Goal: Navigation & Orientation: Find specific page/section

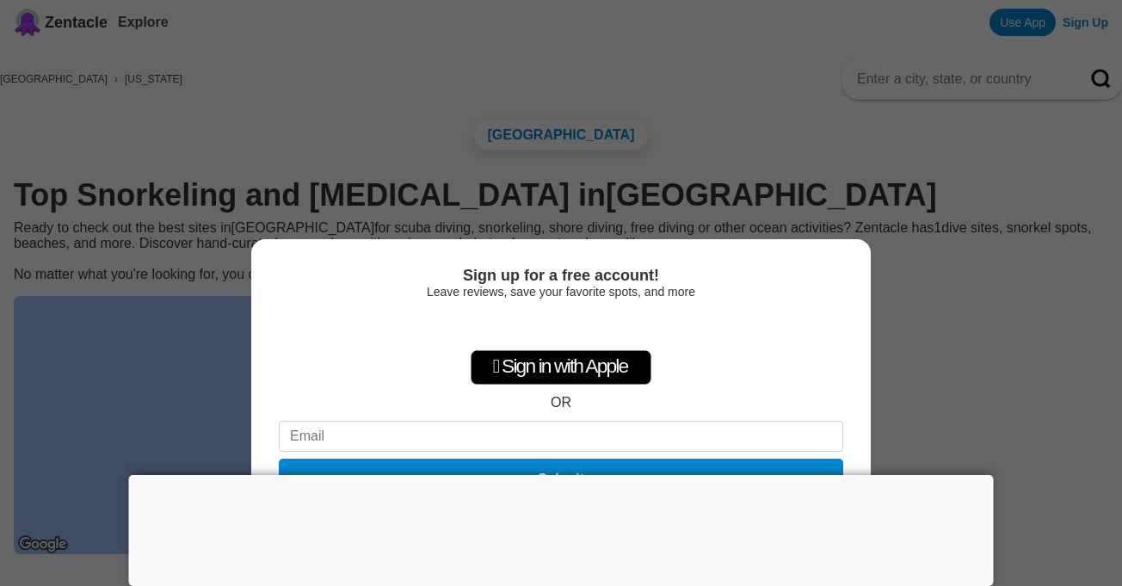
click at [560, 475] on div at bounding box center [561, 475] width 864 height 0
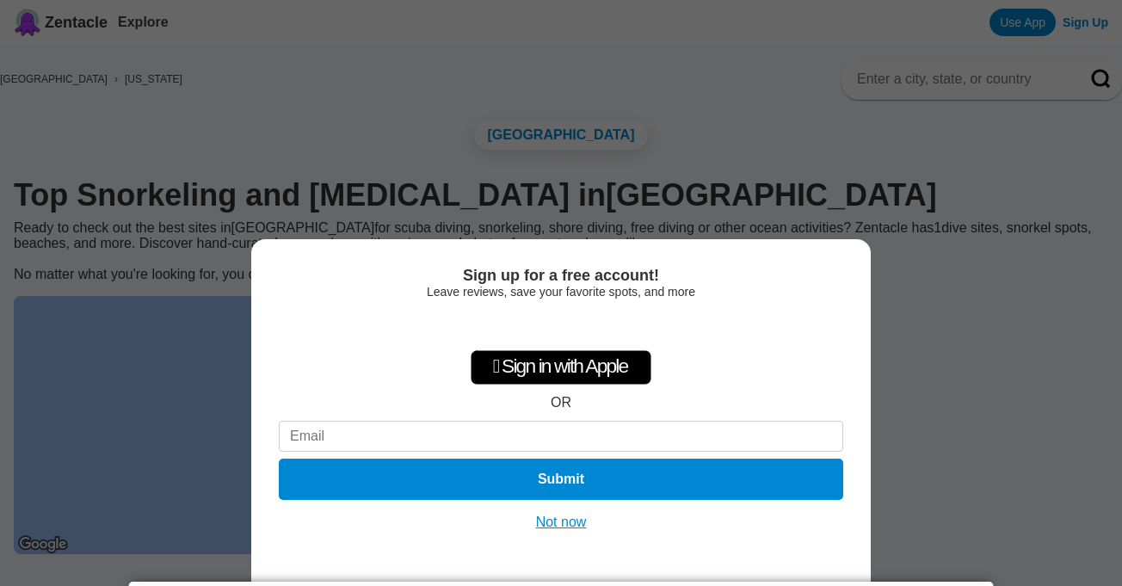
click at [944, 393] on div "Sign up for a free account! Leave reviews, save your favorite spots, and more …" at bounding box center [561, 293] width 1122 height 586
click at [562, 519] on button "Not now" at bounding box center [561, 521] width 61 height 17
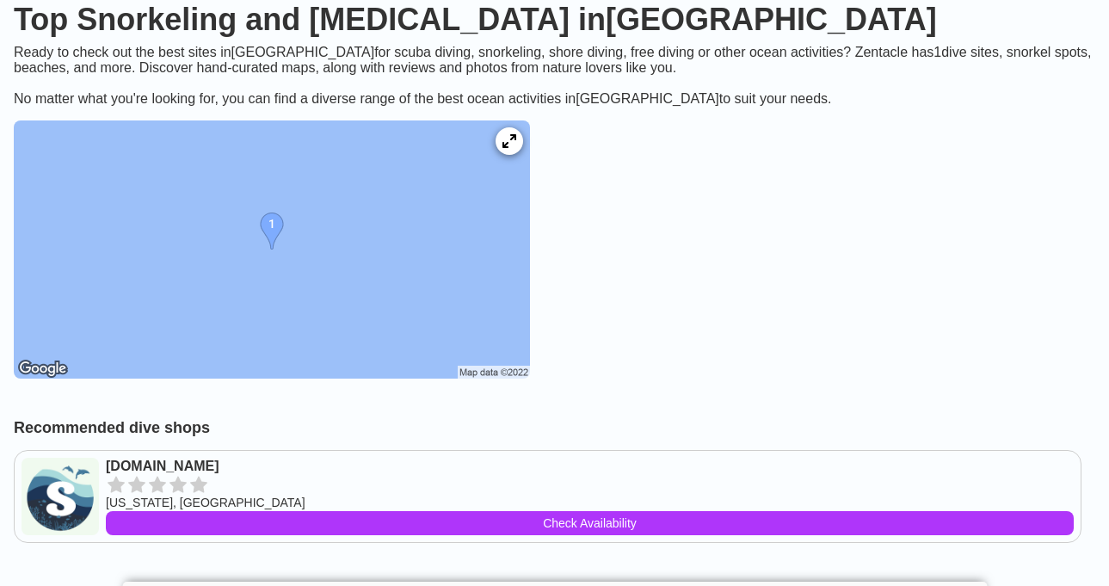
scroll to position [172, 0]
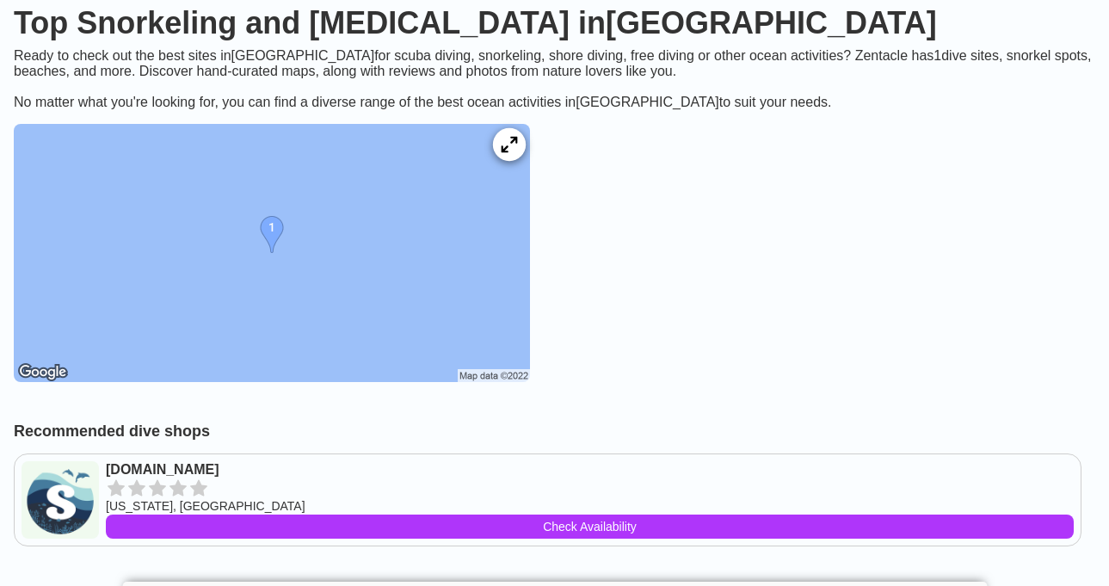
click at [526, 161] on div at bounding box center [509, 144] width 33 height 33
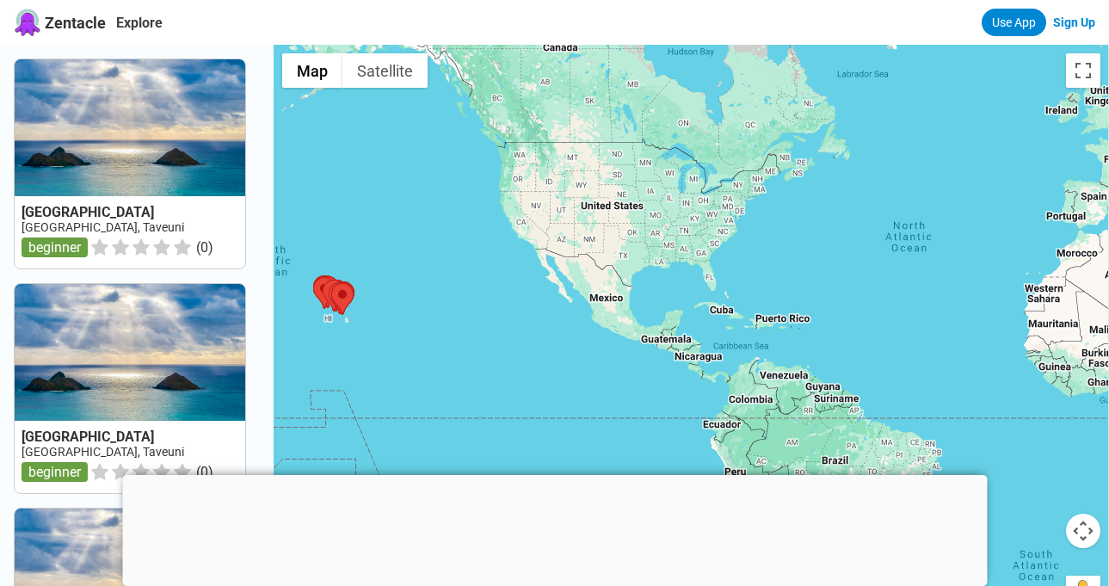
drag, startPoint x: 980, startPoint y: 270, endPoint x: 388, endPoint y: 303, distance: 592.7
click at [388, 303] on div at bounding box center [691, 338] width 835 height 586
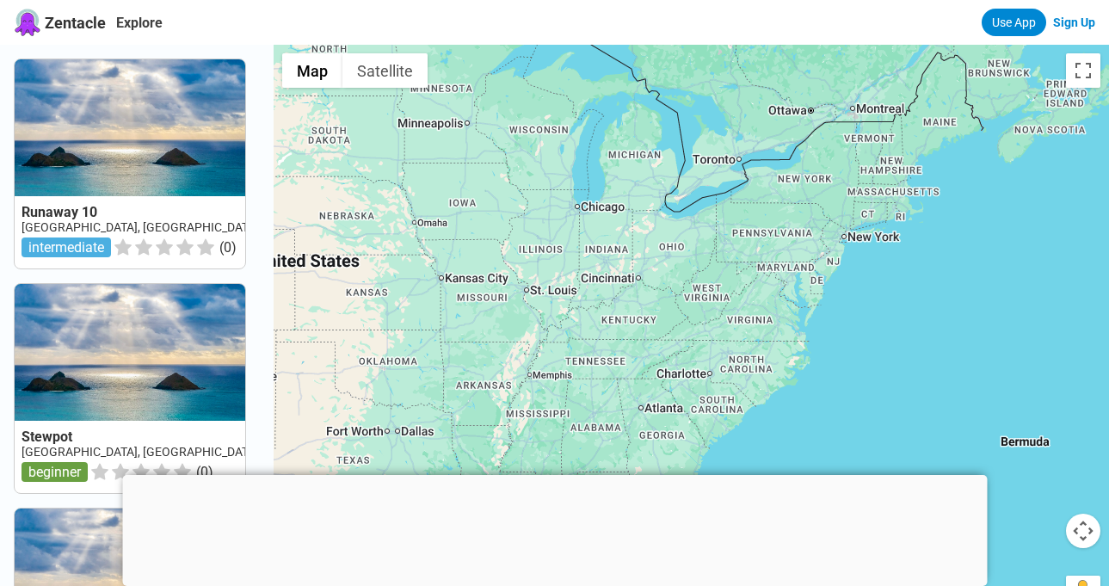
drag, startPoint x: 705, startPoint y: 121, endPoint x: 889, endPoint y: 289, distance: 249.0
click at [886, 338] on div at bounding box center [691, 338] width 835 height 586
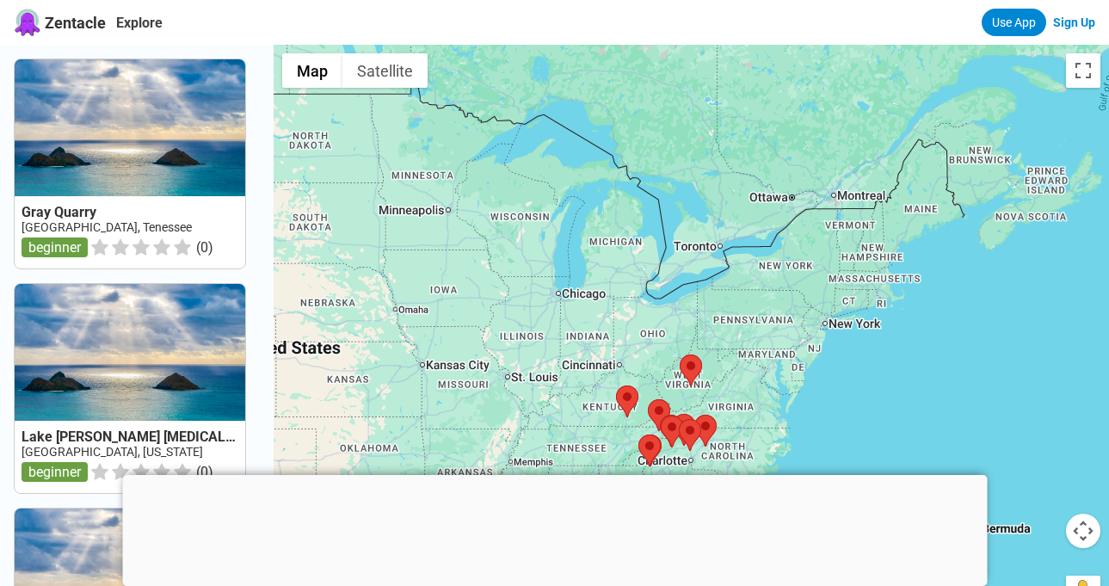
drag, startPoint x: 928, startPoint y: 217, endPoint x: 906, endPoint y: 313, distance: 98.9
click at [906, 313] on div at bounding box center [691, 338] width 835 height 586
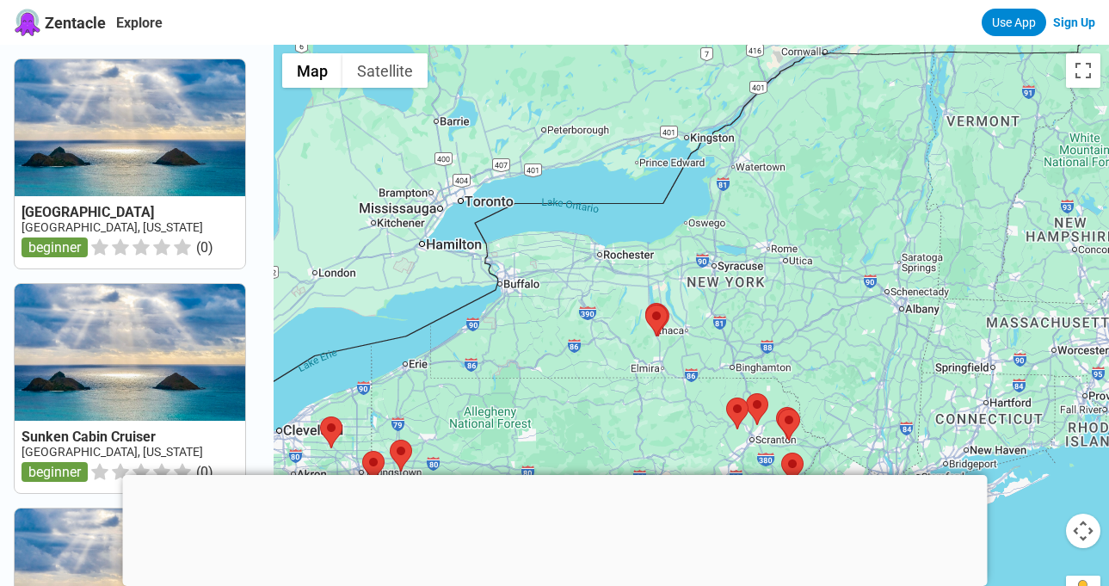
drag, startPoint x: 839, startPoint y: 214, endPoint x: 848, endPoint y: 274, distance: 60.8
click at [848, 274] on div at bounding box center [691, 338] width 835 height 586
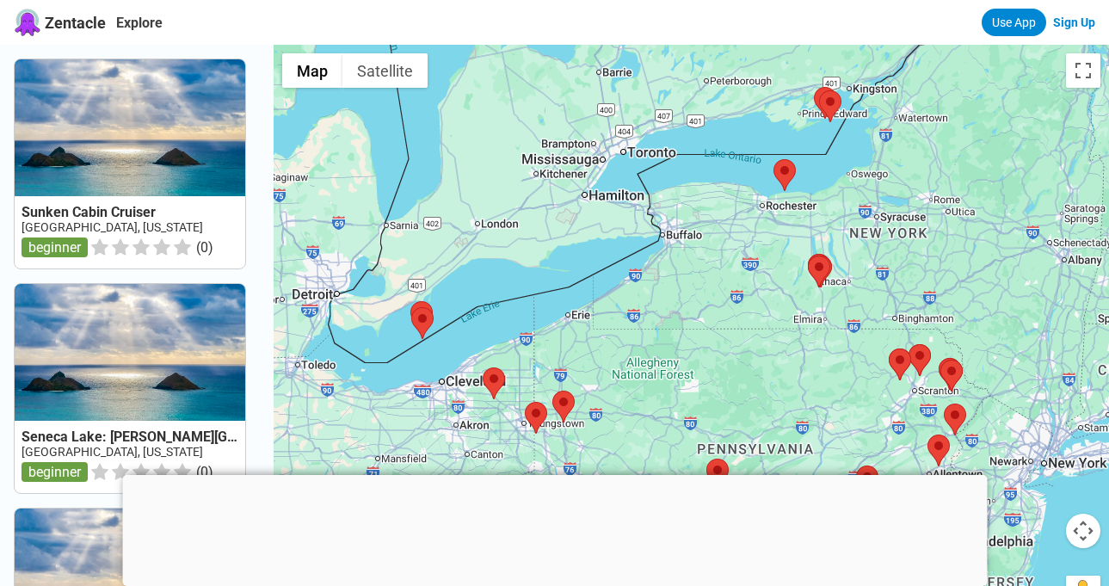
drag, startPoint x: 710, startPoint y: 261, endPoint x: 878, endPoint y: 212, distance: 174.5
click at [878, 212] on div at bounding box center [691, 338] width 835 height 586
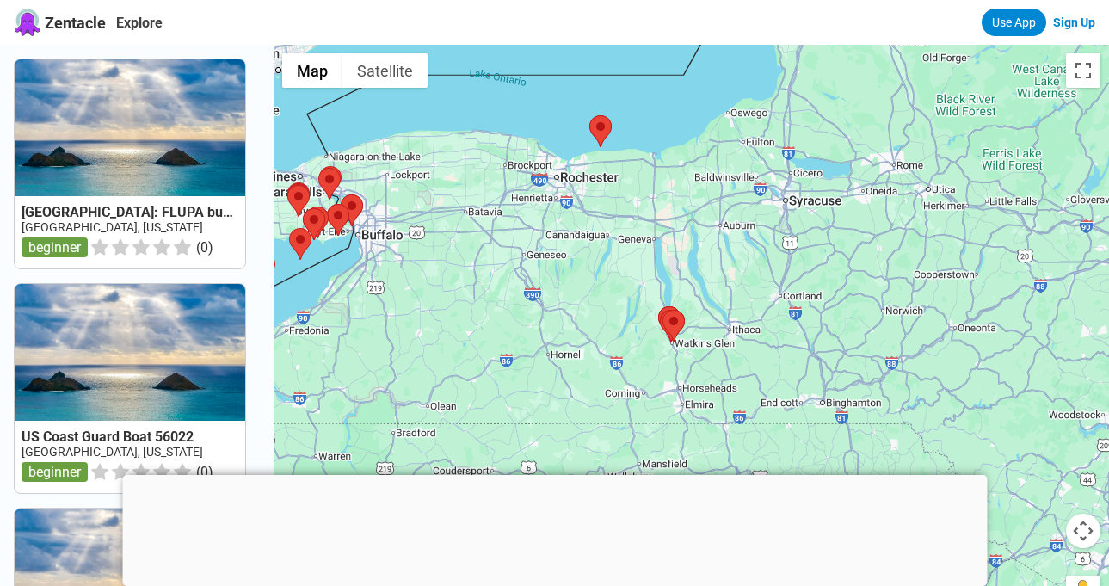
drag, startPoint x: 1042, startPoint y: 214, endPoint x: 910, endPoint y: 145, distance: 148.5
click at [910, 145] on div at bounding box center [691, 338] width 835 height 586
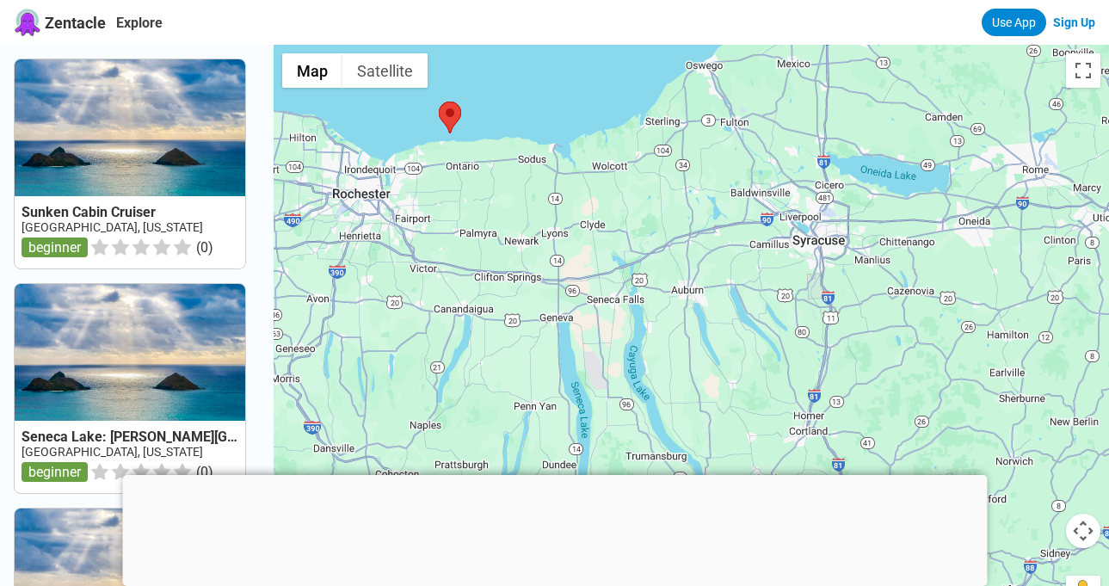
drag, startPoint x: 768, startPoint y: 206, endPoint x: 812, endPoint y: 305, distance: 109.0
click at [783, 338] on div at bounding box center [691, 338] width 835 height 586
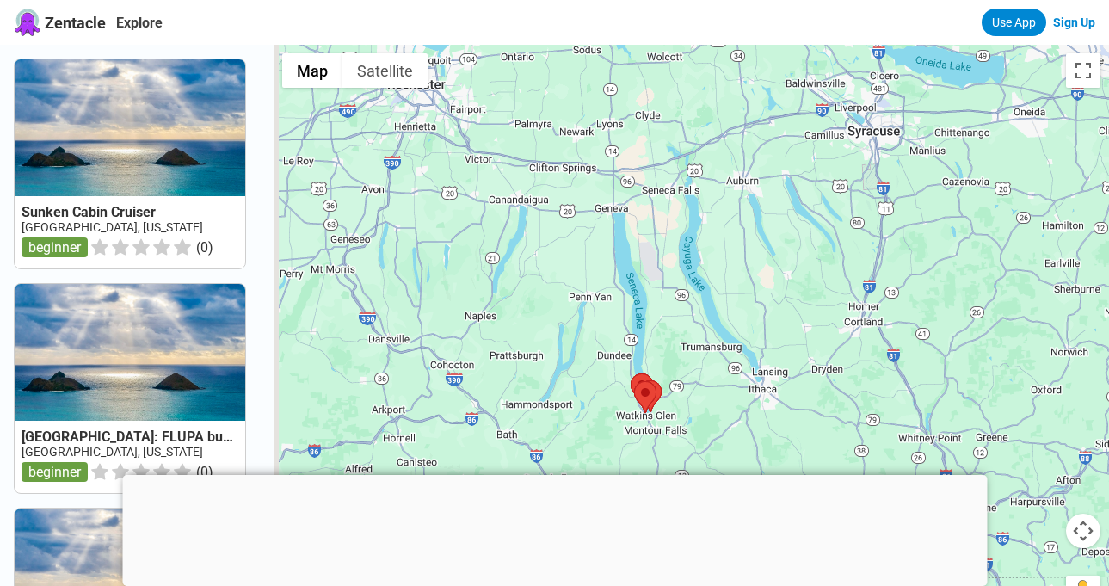
drag, startPoint x: 559, startPoint y: 295, endPoint x: 673, endPoint y: 197, distance: 150.0
click at [673, 197] on div at bounding box center [691, 338] width 835 height 586
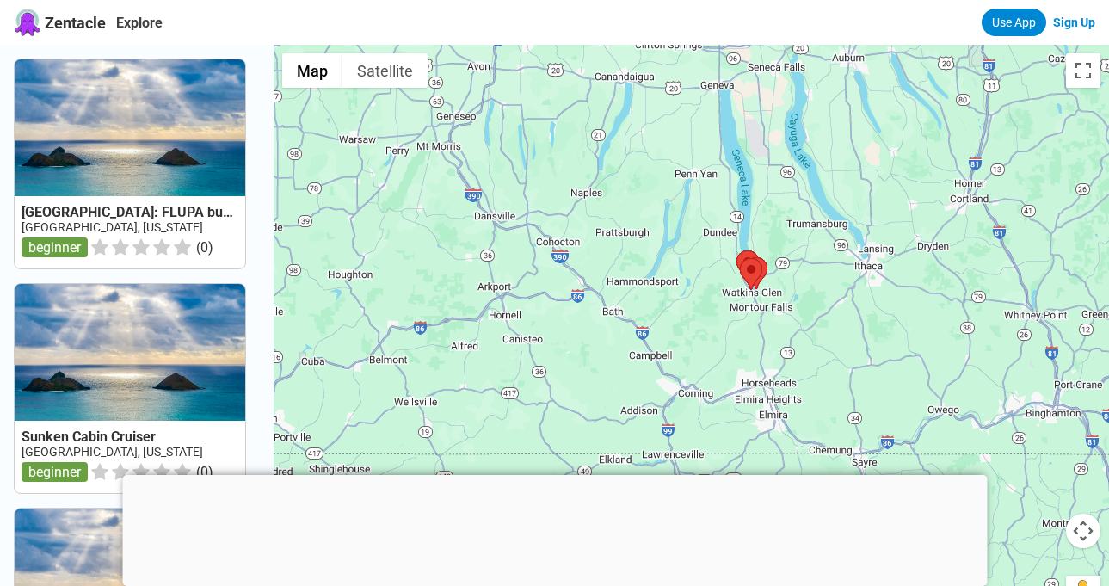
drag, startPoint x: 749, startPoint y: 259, endPoint x: 834, endPoint y: 200, distance: 103.3
click at [834, 200] on div at bounding box center [691, 338] width 835 height 586
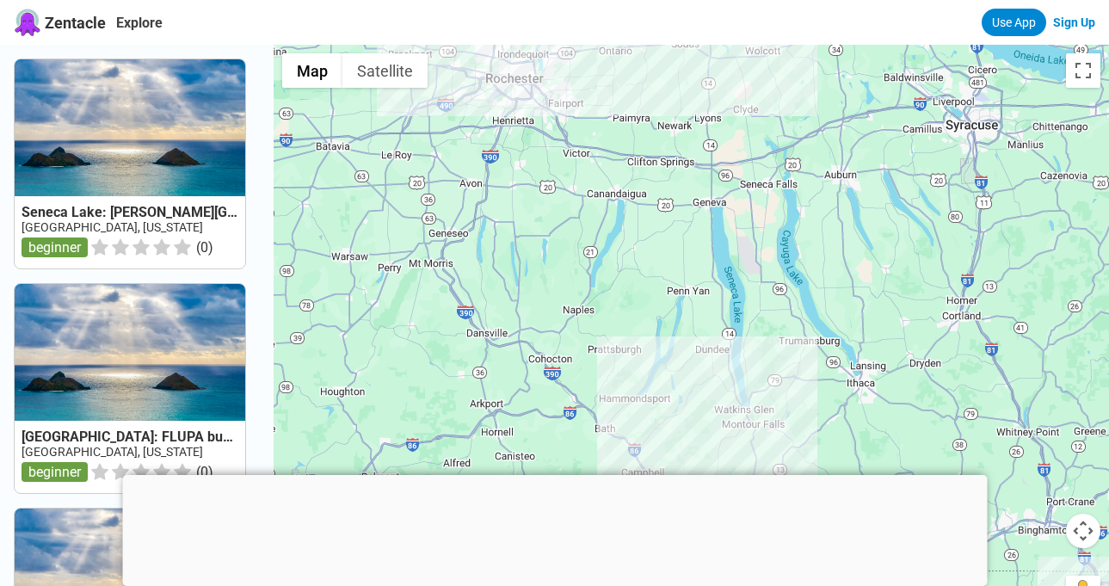
drag, startPoint x: 902, startPoint y: 158, endPoint x: 810, endPoint y: 305, distance: 173.5
click at [810, 305] on div at bounding box center [691, 338] width 835 height 586
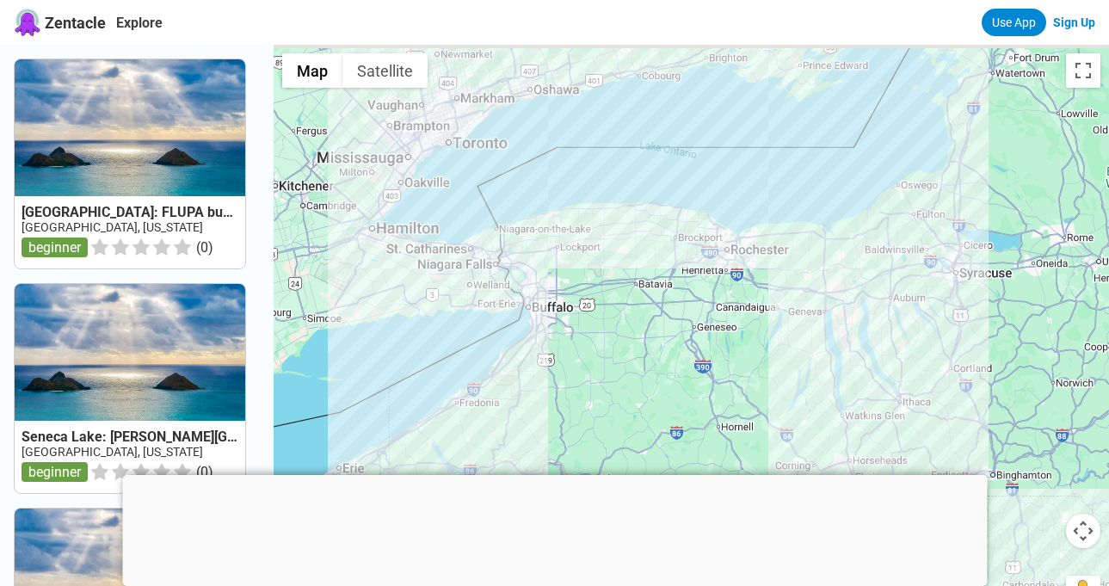
drag, startPoint x: 745, startPoint y: 200, endPoint x: 815, endPoint y: 277, distance: 103.5
click at [815, 277] on div at bounding box center [691, 338] width 835 height 586
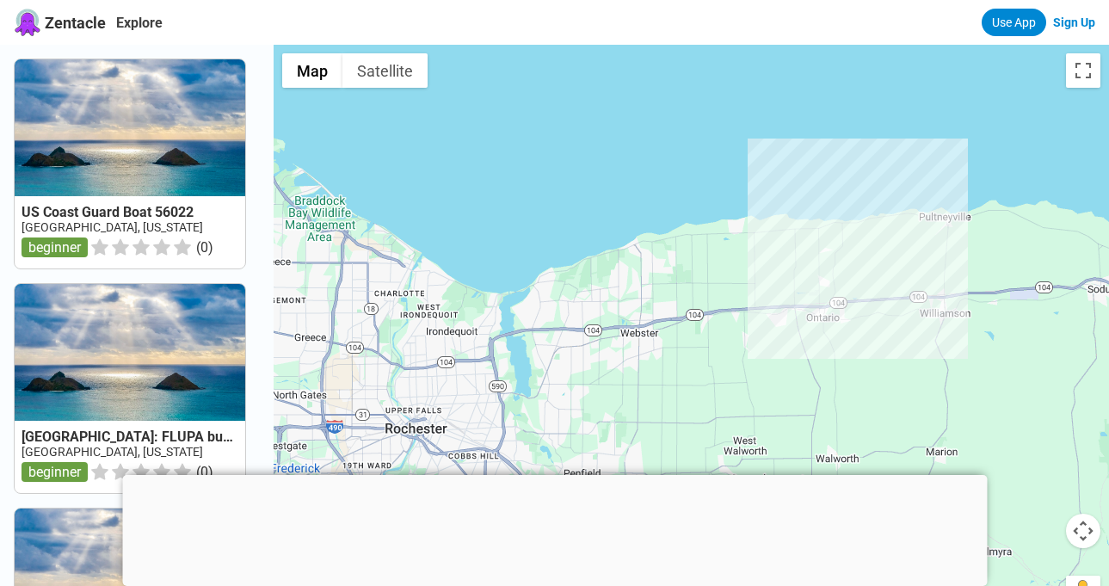
drag, startPoint x: 766, startPoint y: 126, endPoint x: 774, endPoint y: 268, distance: 142.2
click at [783, 297] on div at bounding box center [691, 338] width 835 height 586
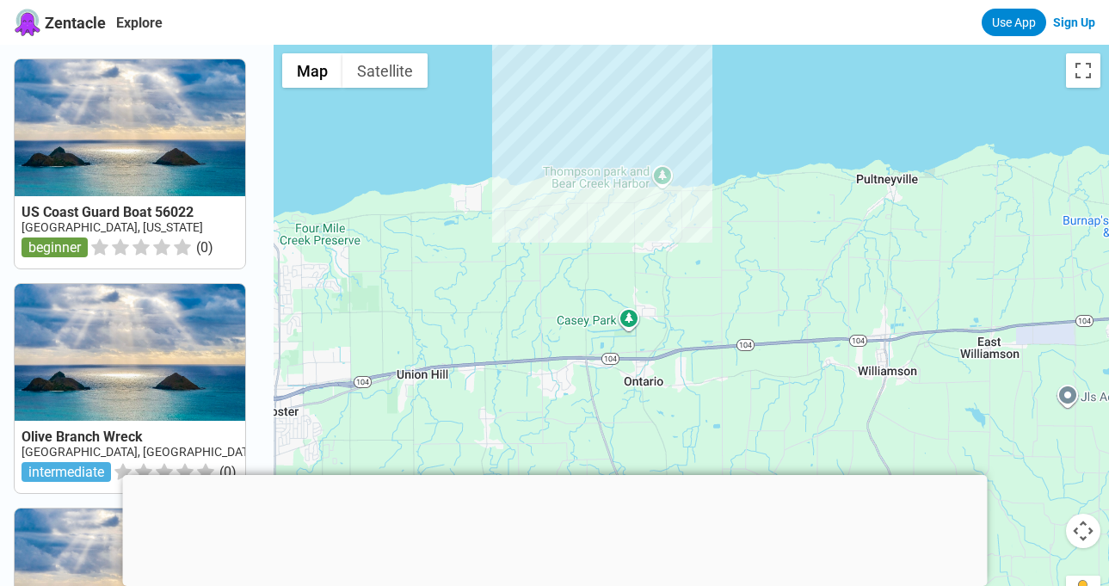
drag, startPoint x: 887, startPoint y: 343, endPoint x: 662, endPoint y: 249, distance: 243.6
click at [660, 243] on div at bounding box center [691, 338] width 835 height 586
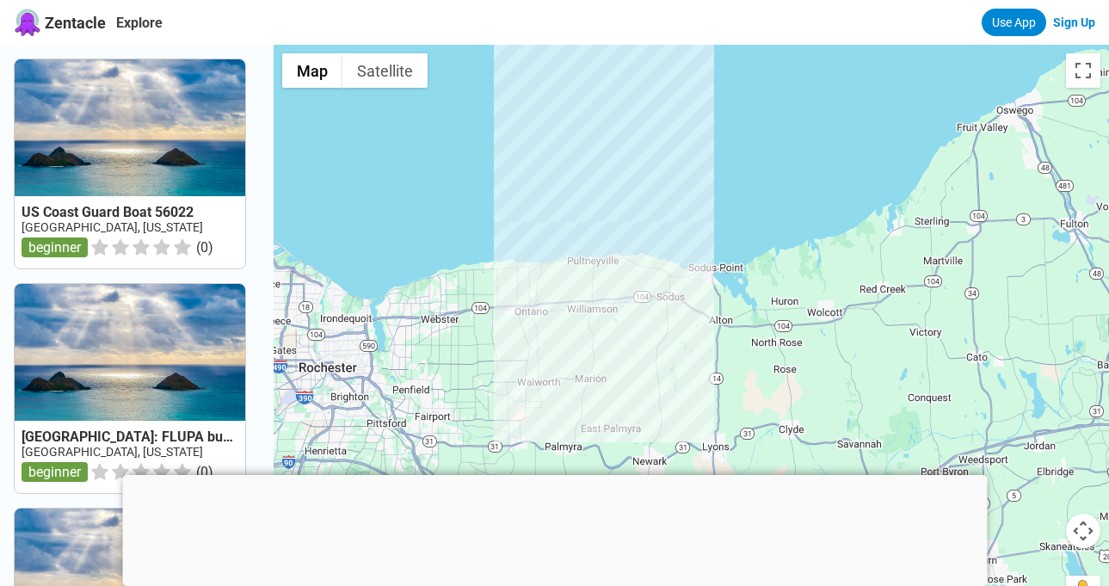
drag, startPoint x: 914, startPoint y: 267, endPoint x: 783, endPoint y: 293, distance: 134.3
click at [783, 293] on div at bounding box center [691, 338] width 835 height 586
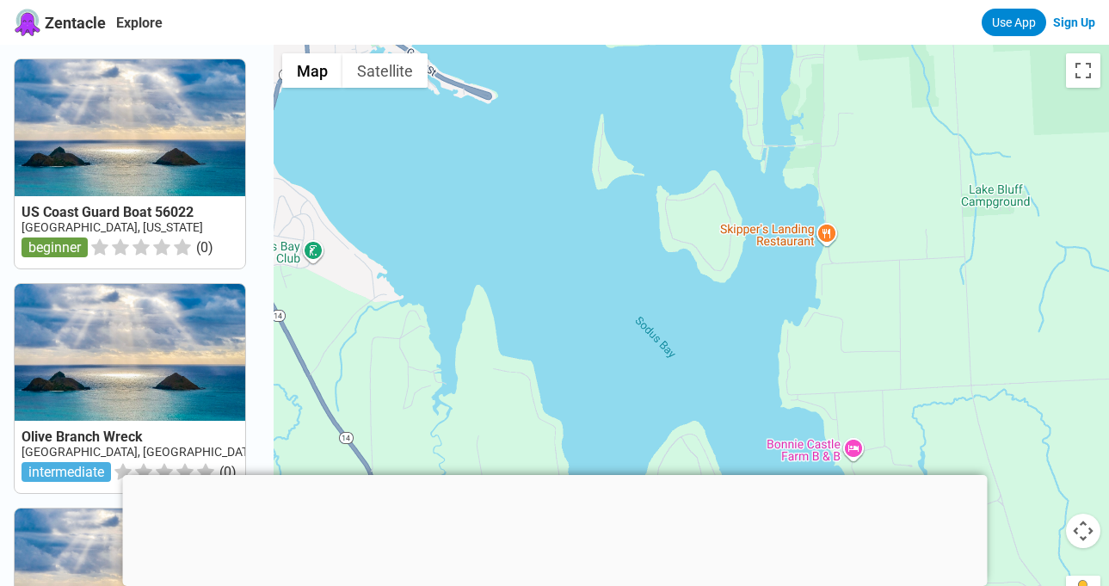
drag, startPoint x: 703, startPoint y: 145, endPoint x: 654, endPoint y: 303, distance: 164.9
click at [654, 303] on div at bounding box center [691, 338] width 835 height 586
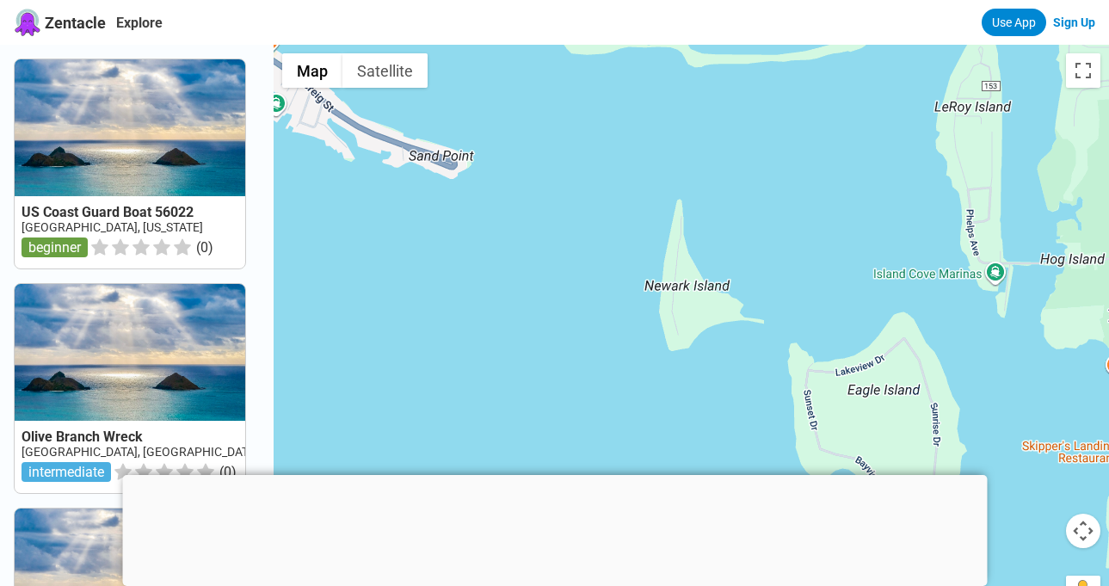
drag, startPoint x: 581, startPoint y: 231, endPoint x: 692, endPoint y: 384, distance: 188.6
click at [784, 445] on div at bounding box center [691, 338] width 835 height 586
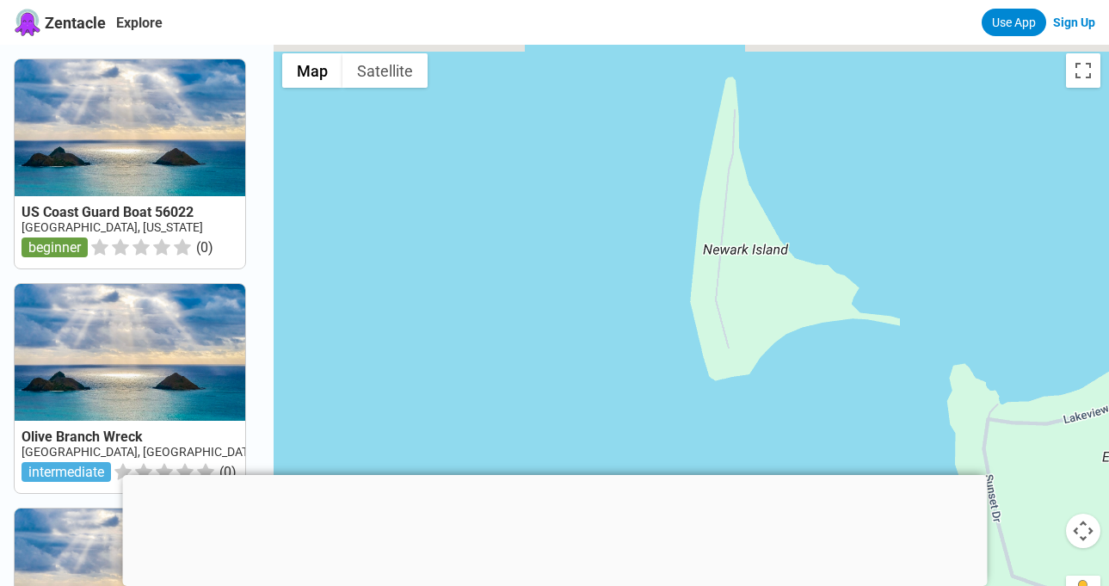
drag, startPoint x: 926, startPoint y: 283, endPoint x: 833, endPoint y: 354, distance: 117.2
click at [833, 354] on div at bounding box center [691, 338] width 835 height 586
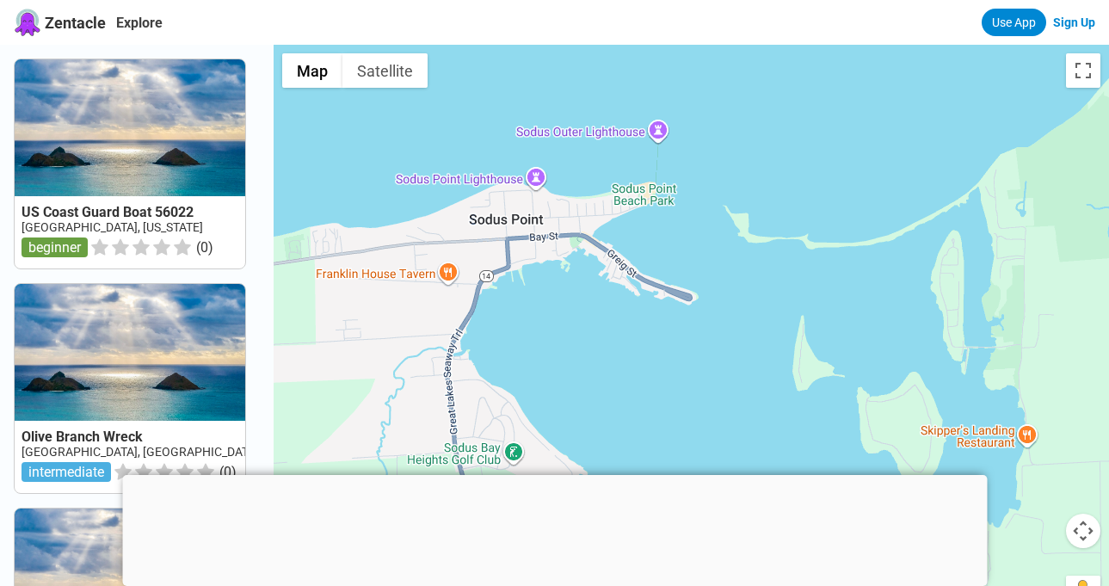
drag, startPoint x: 574, startPoint y: 199, endPoint x: 553, endPoint y: 287, distance: 91.0
click at [553, 287] on div at bounding box center [691, 338] width 835 height 586
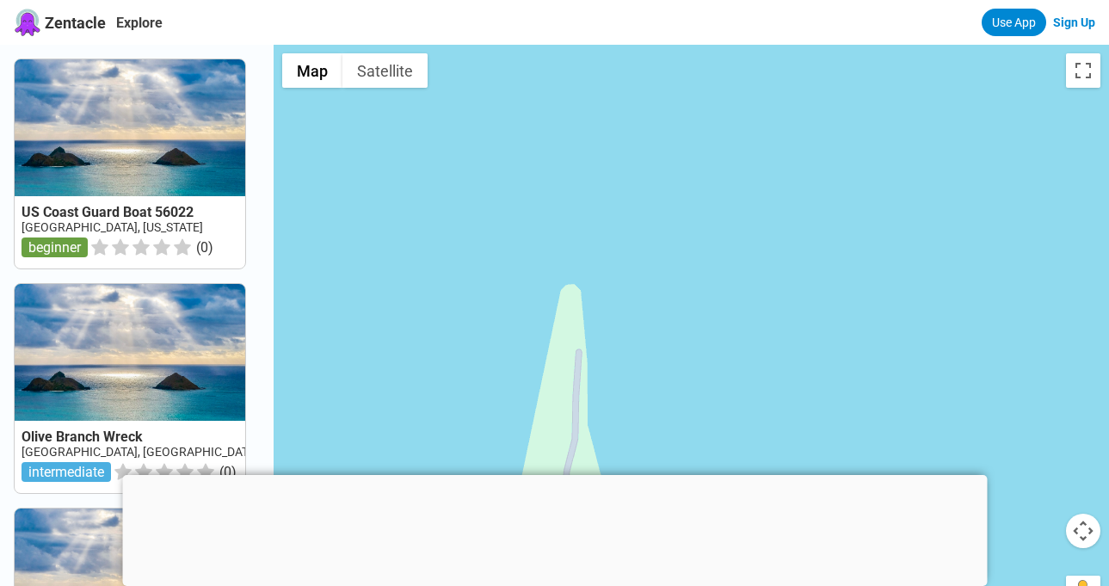
drag, startPoint x: 865, startPoint y: 107, endPoint x: 765, endPoint y: 383, distance: 293.9
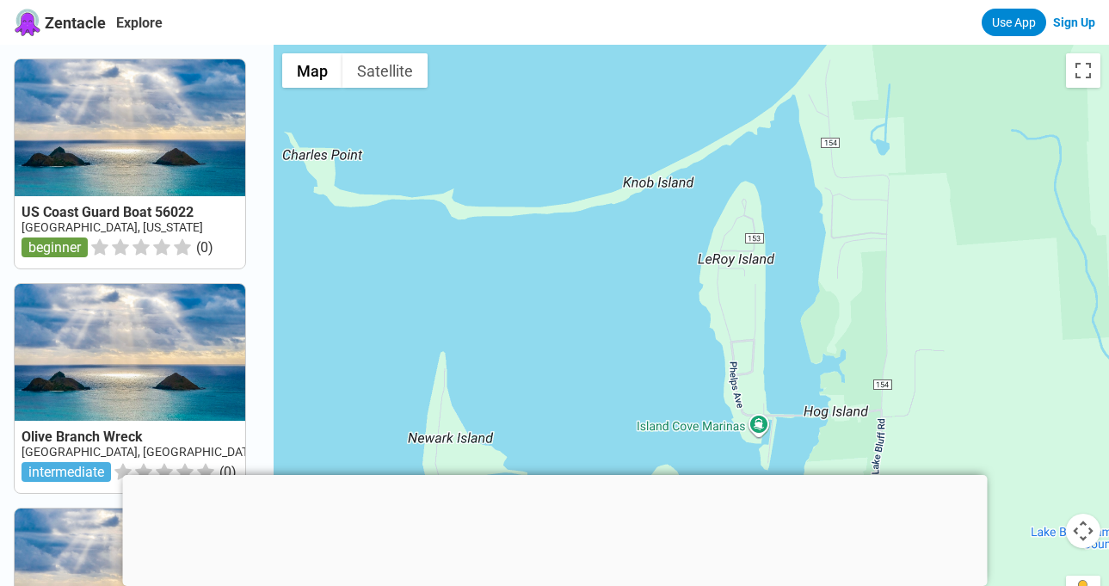
drag, startPoint x: 818, startPoint y: 251, endPoint x: 651, endPoint y: 286, distance: 170.4
click at [651, 286] on div at bounding box center [691, 338] width 835 height 586
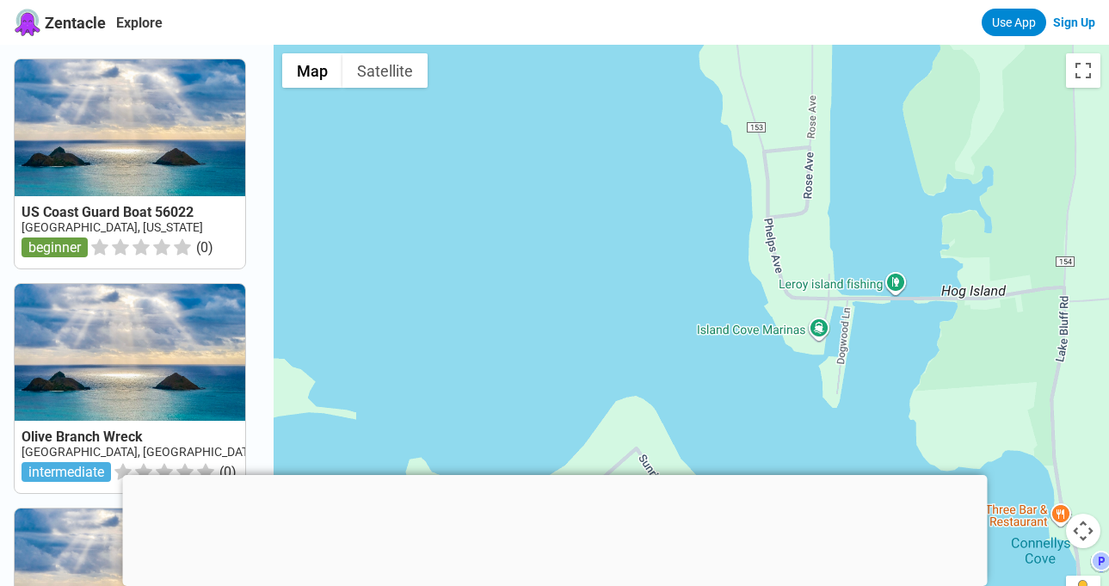
drag, startPoint x: 692, startPoint y: 401, endPoint x: 700, endPoint y: 259, distance: 142.2
click at [700, 259] on div at bounding box center [691, 338] width 835 height 586
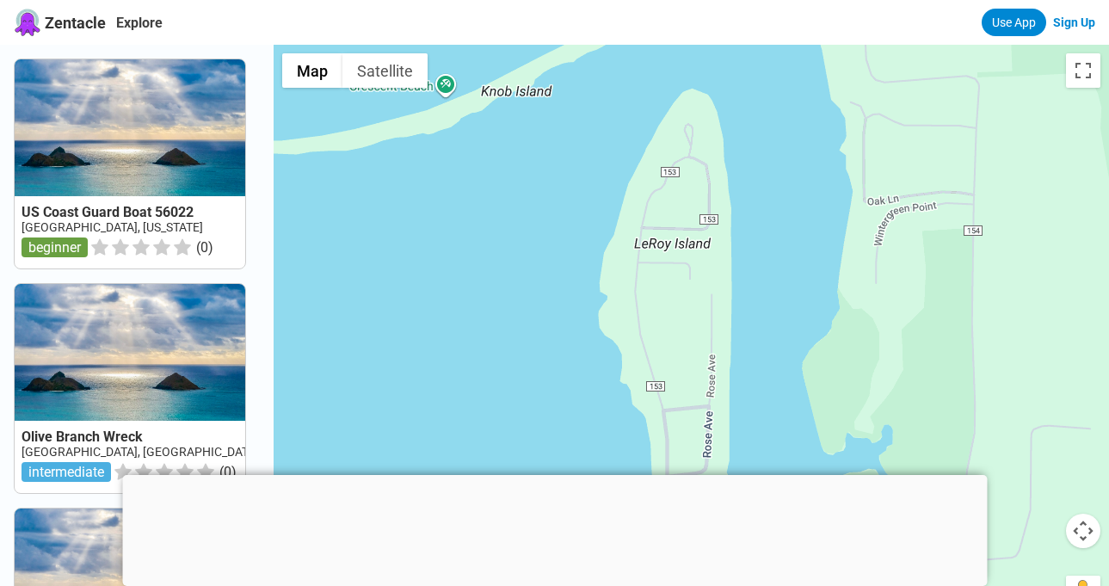
drag, startPoint x: 871, startPoint y: 165, endPoint x: 770, endPoint y: 427, distance: 281.3
click at [770, 427] on div at bounding box center [691, 338] width 835 height 586
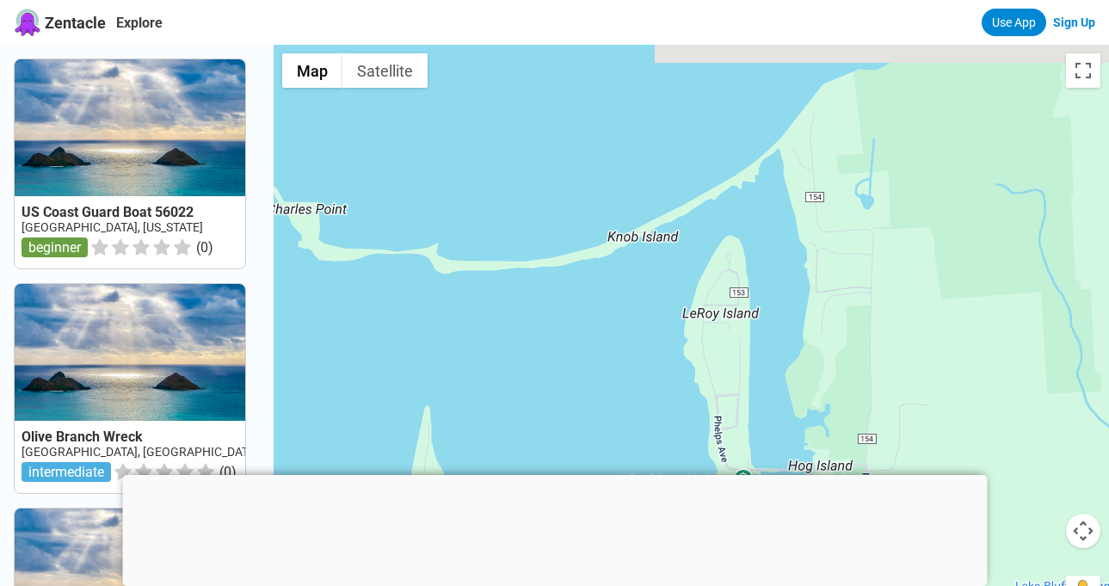
drag, startPoint x: 689, startPoint y: 175, endPoint x: 771, endPoint y: 246, distance: 107.9
click at [771, 246] on div at bounding box center [691, 338] width 835 height 586
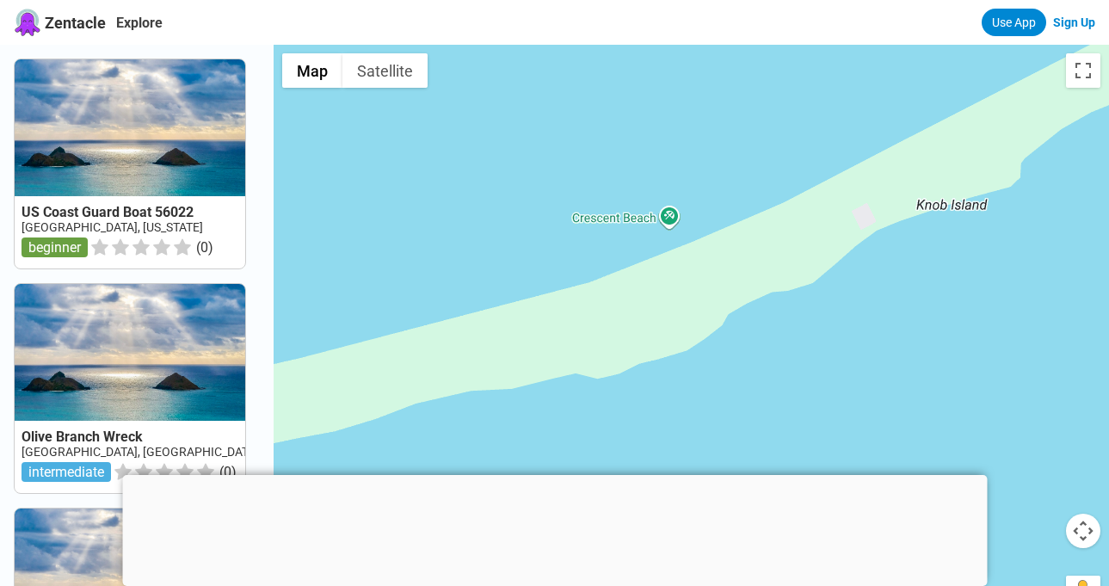
drag, startPoint x: 688, startPoint y: 113, endPoint x: 975, endPoint y: 472, distance: 460.2
click at [975, 472] on div at bounding box center [691, 338] width 835 height 586
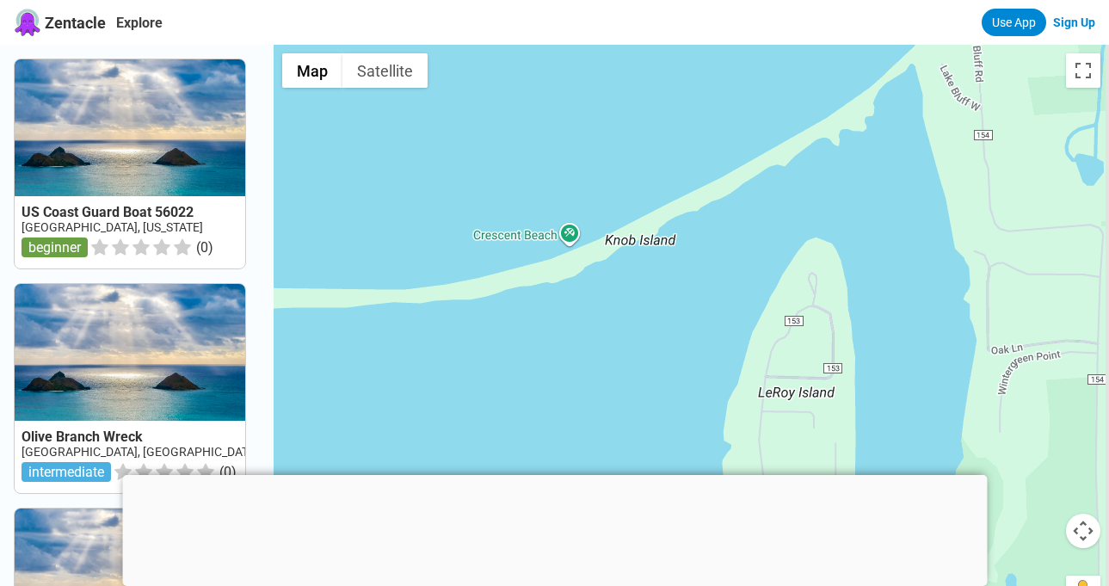
drag, startPoint x: 956, startPoint y: 372, endPoint x: 658, endPoint y: 271, distance: 314.4
click at [658, 271] on div at bounding box center [691, 338] width 835 height 586
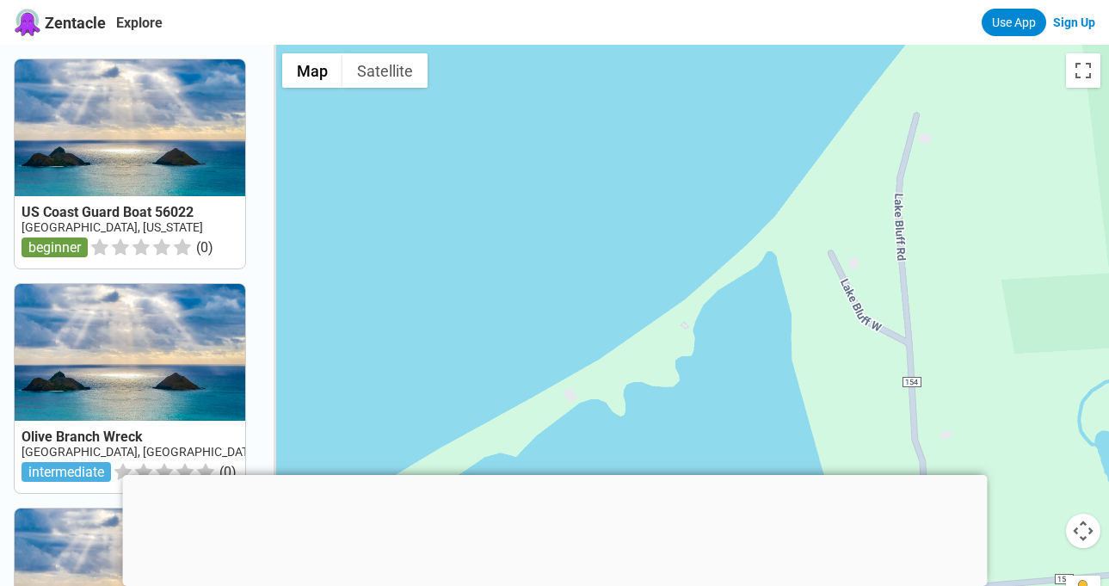
drag, startPoint x: 759, startPoint y: 200, endPoint x: 759, endPoint y: 417, distance: 217.6
click at [759, 417] on div at bounding box center [691, 338] width 835 height 586
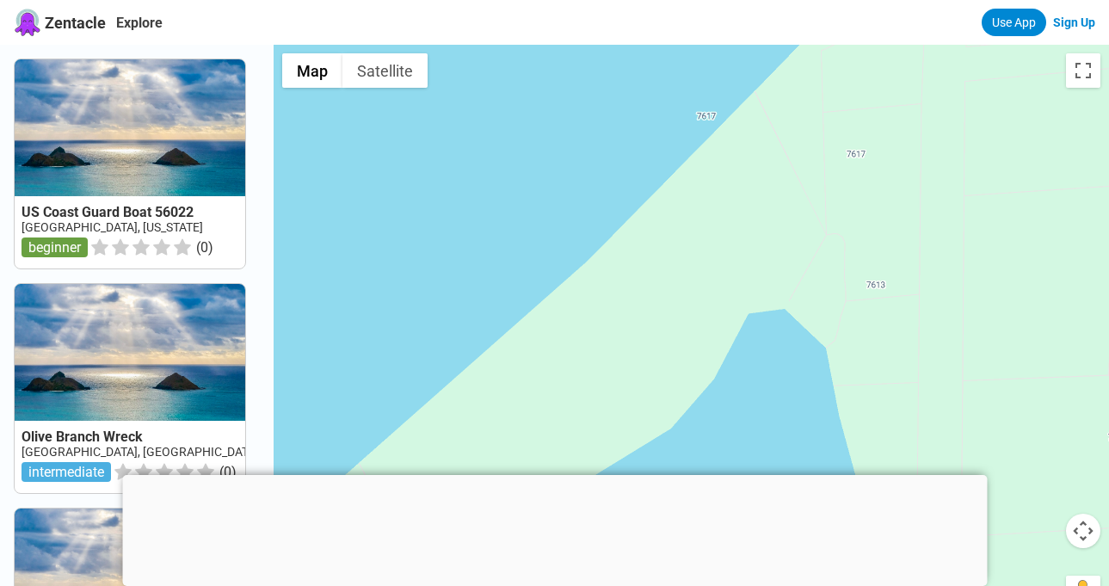
drag, startPoint x: 840, startPoint y: 145, endPoint x: 858, endPoint y: 340, distance: 196.1
click at [858, 340] on div at bounding box center [691, 338] width 835 height 586
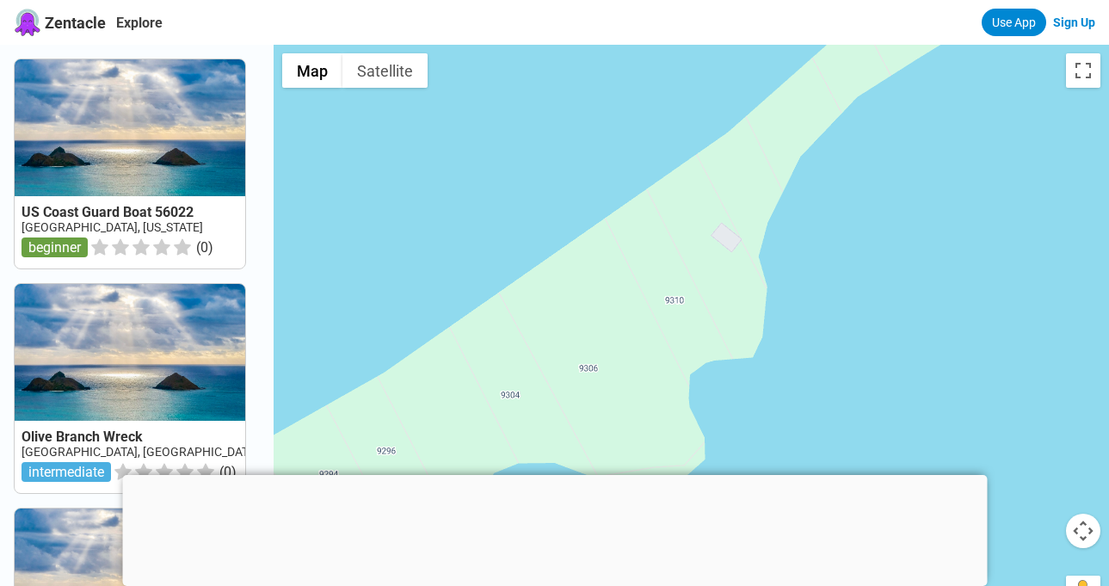
drag, startPoint x: 646, startPoint y: 341, endPoint x: 788, endPoint y: 252, distance: 167.8
click at [799, 249] on div at bounding box center [691, 338] width 835 height 586
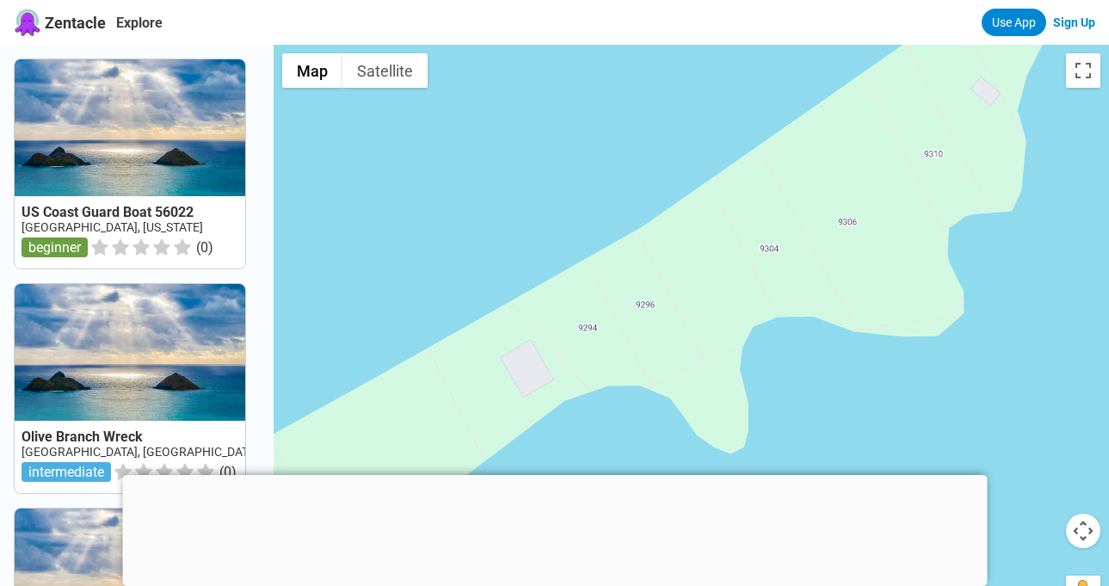
drag, startPoint x: 628, startPoint y: 360, endPoint x: 829, endPoint y: 241, distance: 233.7
click at [868, 218] on div at bounding box center [691, 338] width 835 height 586
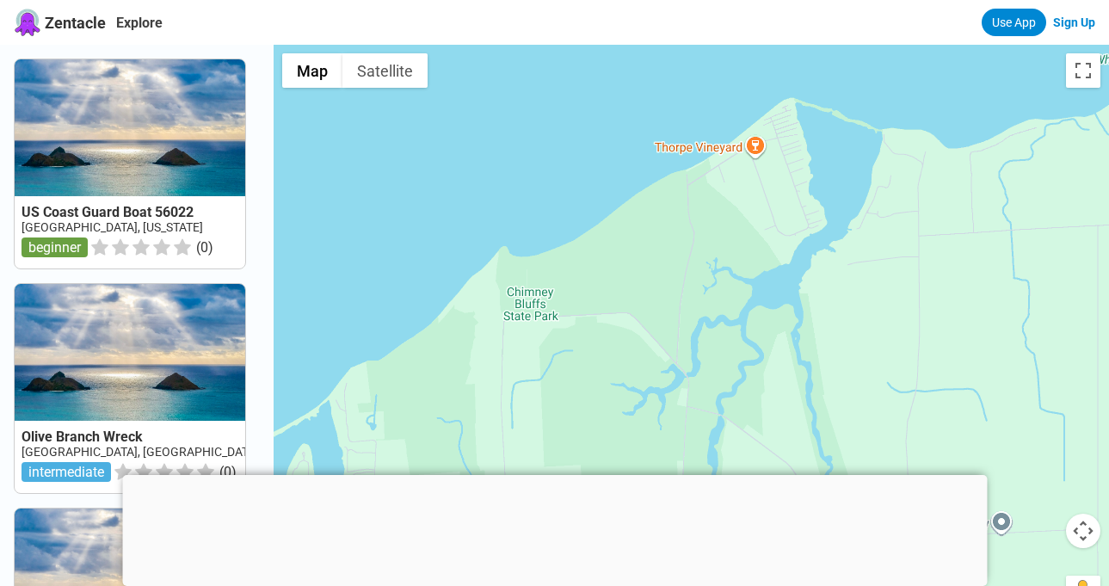
drag, startPoint x: 965, startPoint y: 200, endPoint x: 615, endPoint y: 328, distance: 372.5
click at [615, 328] on div at bounding box center [691, 338] width 835 height 586
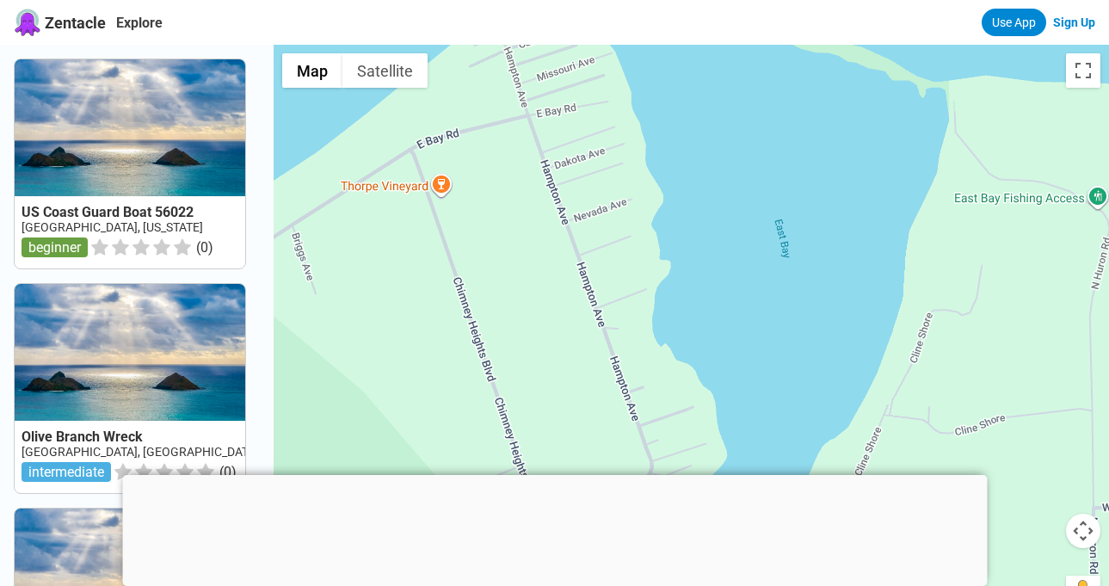
drag, startPoint x: 858, startPoint y: 158, endPoint x: 749, endPoint y: 303, distance: 181.1
click at [749, 303] on div at bounding box center [691, 338] width 835 height 586
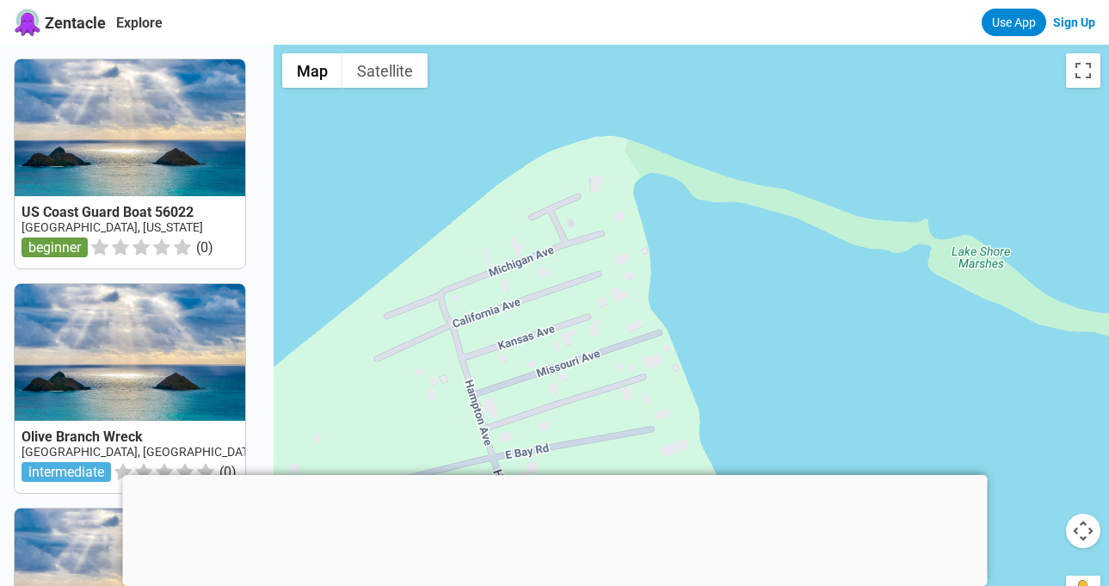
drag, startPoint x: 813, startPoint y: 221, endPoint x: 827, endPoint y: 308, distance: 88.1
click at [827, 308] on div at bounding box center [691, 338] width 835 height 586
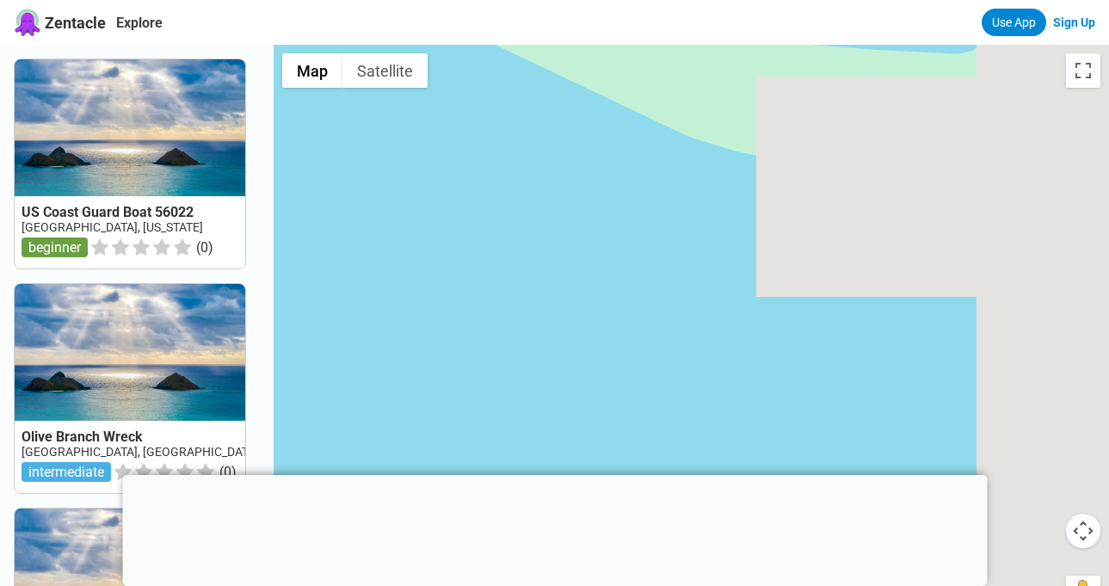
drag, startPoint x: 943, startPoint y: 267, endPoint x: 470, endPoint y: 165, distance: 483.0
click at [470, 165] on div at bounding box center [691, 338] width 835 height 586
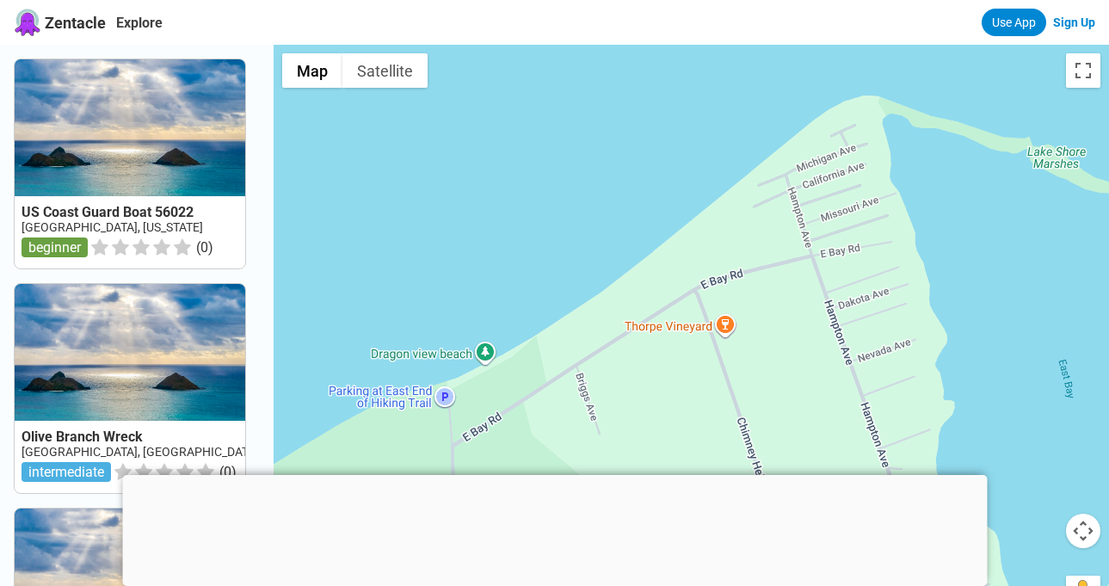
drag, startPoint x: 551, startPoint y: 181, endPoint x: 876, endPoint y: 132, distance: 328.0
click at [876, 132] on div at bounding box center [691, 338] width 835 height 586
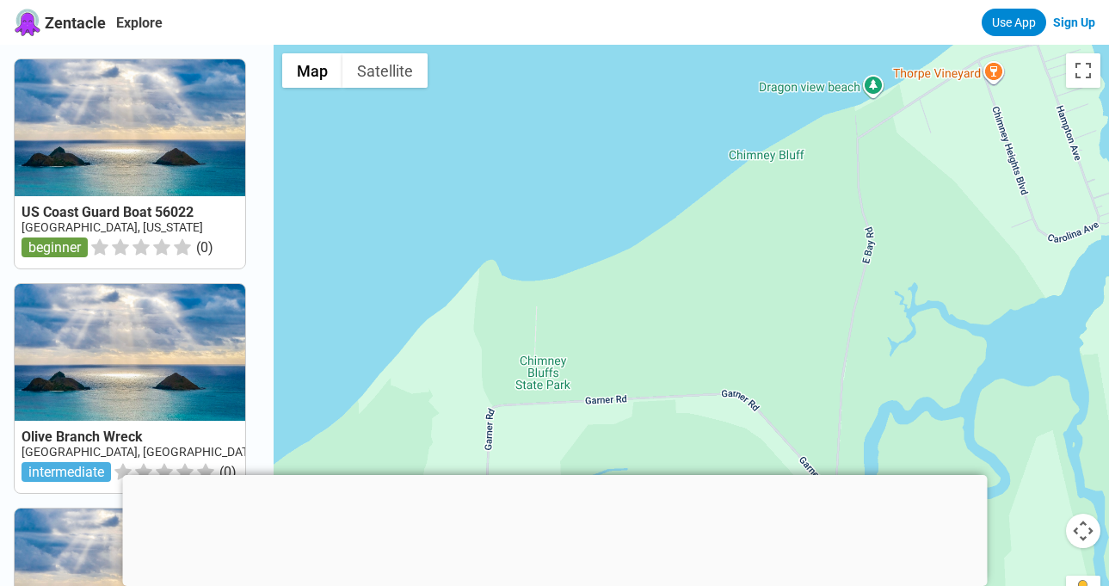
drag, startPoint x: 427, startPoint y: 364, endPoint x: 642, endPoint y: 240, distance: 247.4
click at [642, 240] on div at bounding box center [691, 338] width 835 height 586
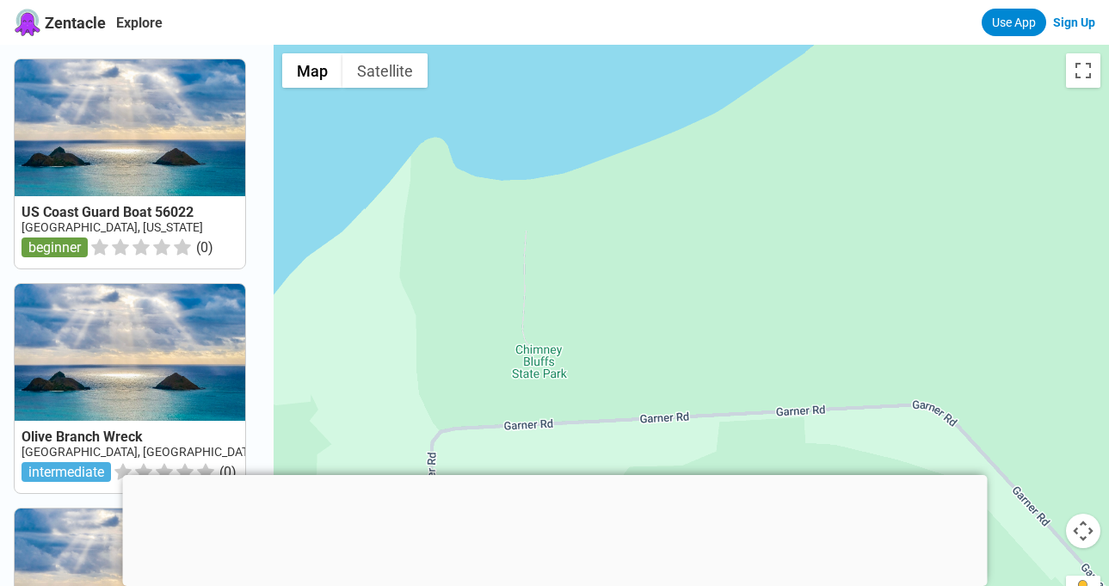
drag, startPoint x: 576, startPoint y: 282, endPoint x: 581, endPoint y: 318, distance: 36.5
click at [581, 318] on div at bounding box center [691, 338] width 835 height 586
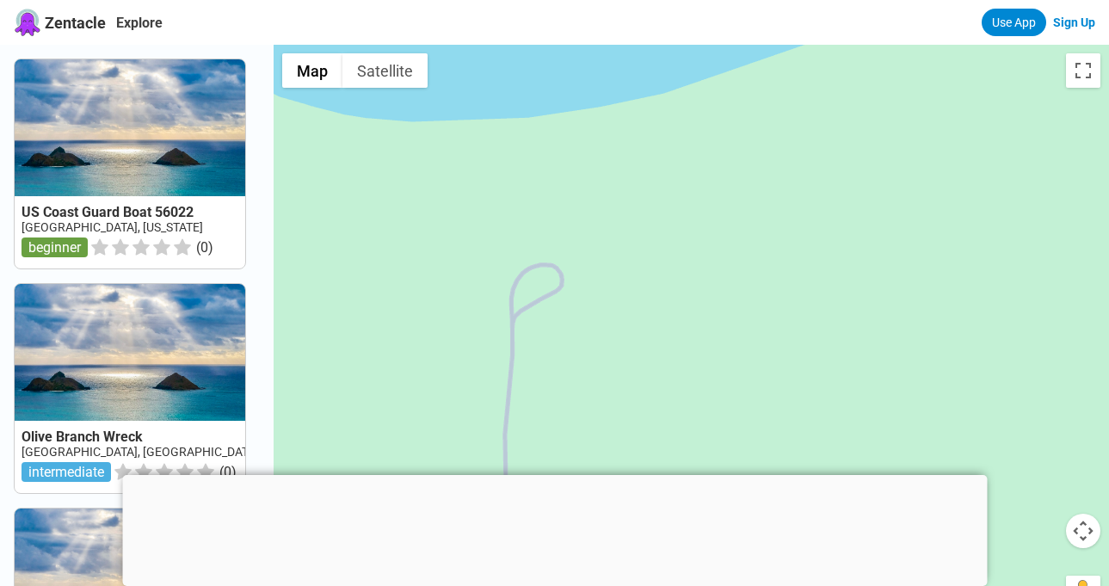
drag, startPoint x: 548, startPoint y: 163, endPoint x: 556, endPoint y: 401, distance: 237.5
click at [556, 401] on div at bounding box center [691, 338] width 835 height 586
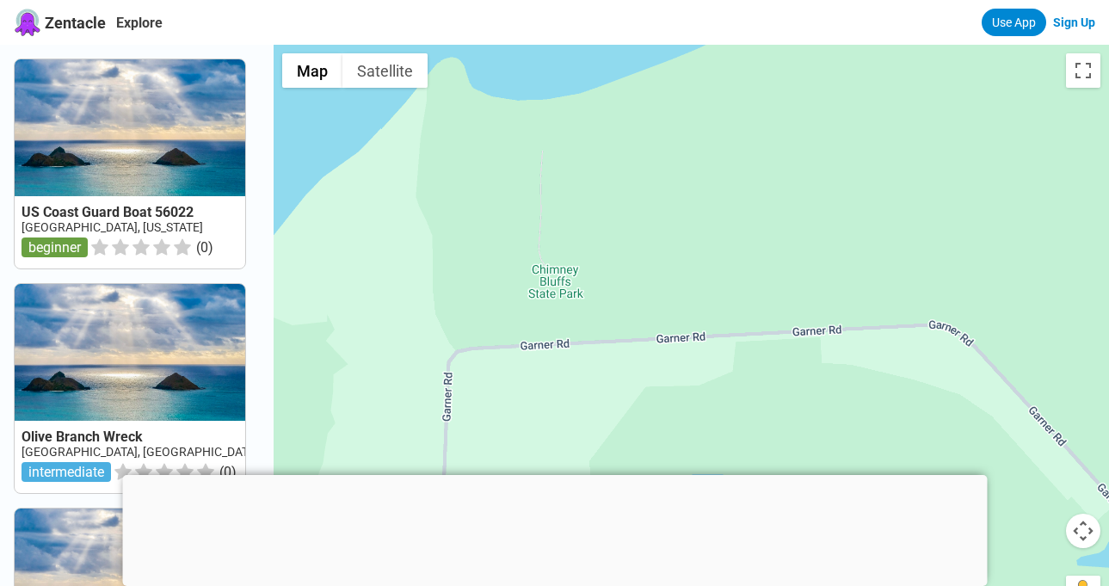
drag, startPoint x: 723, startPoint y: 378, endPoint x: 653, endPoint y: 224, distance: 169.3
click at [683, 190] on div at bounding box center [691, 338] width 835 height 586
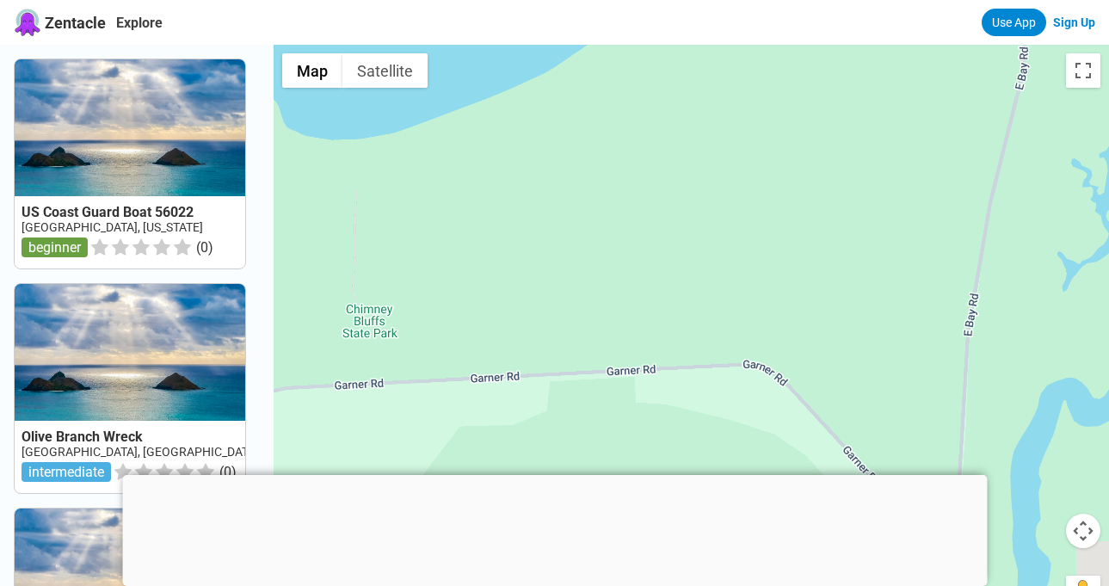
drag, startPoint x: 754, startPoint y: 331, endPoint x: 517, endPoint y: 372, distance: 241.0
click at [517, 372] on div at bounding box center [691, 338] width 835 height 586
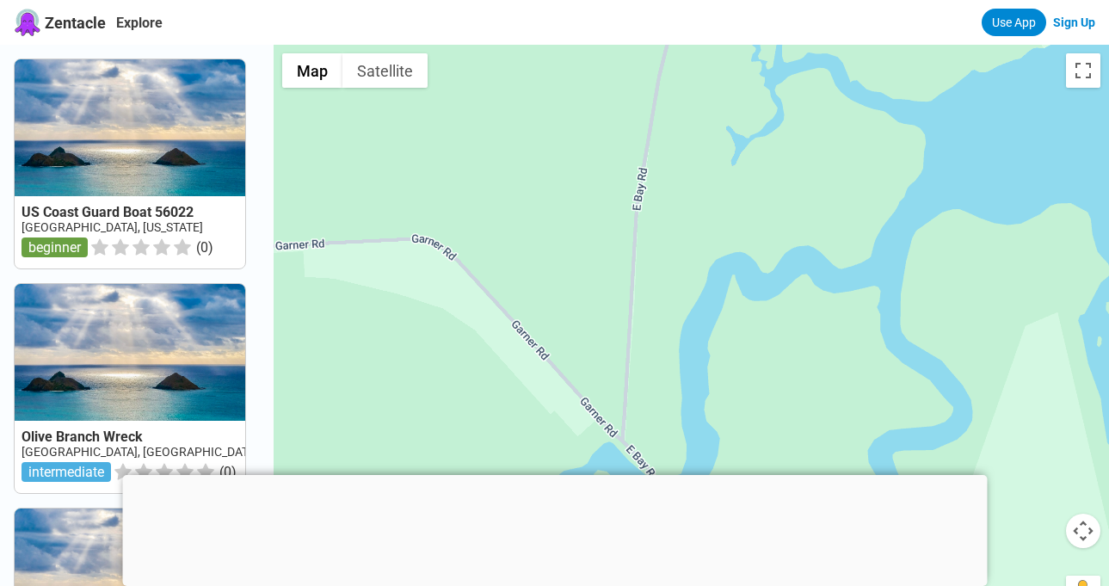
drag, startPoint x: 727, startPoint y: 384, endPoint x: 499, endPoint y: 249, distance: 264.9
click at [499, 249] on div at bounding box center [691, 338] width 835 height 586
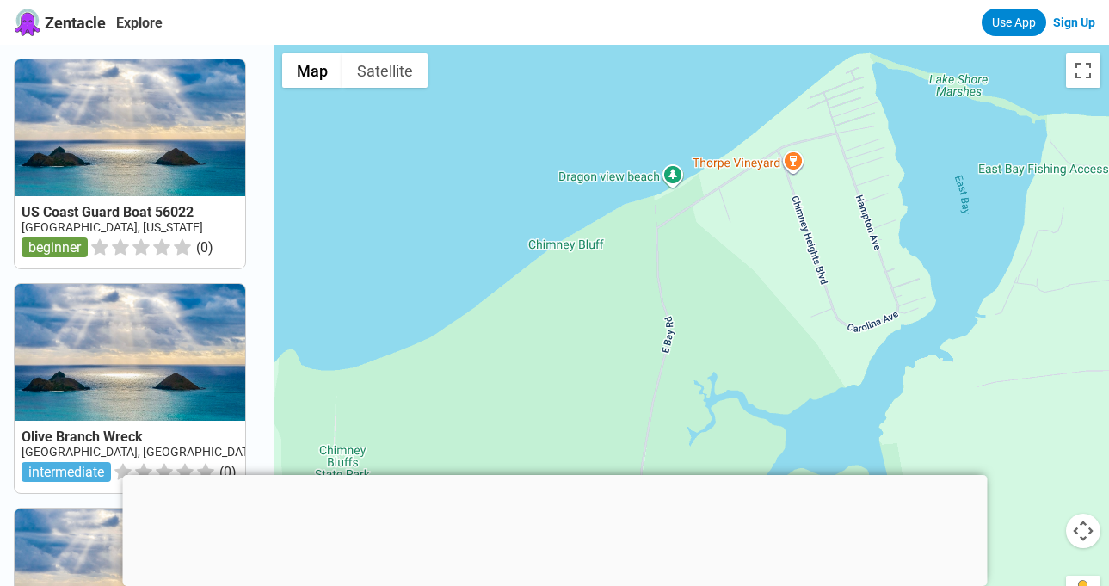
drag, startPoint x: 692, startPoint y: 202, endPoint x: 719, endPoint y: 367, distance: 167.3
click at [719, 367] on div at bounding box center [691, 338] width 835 height 586
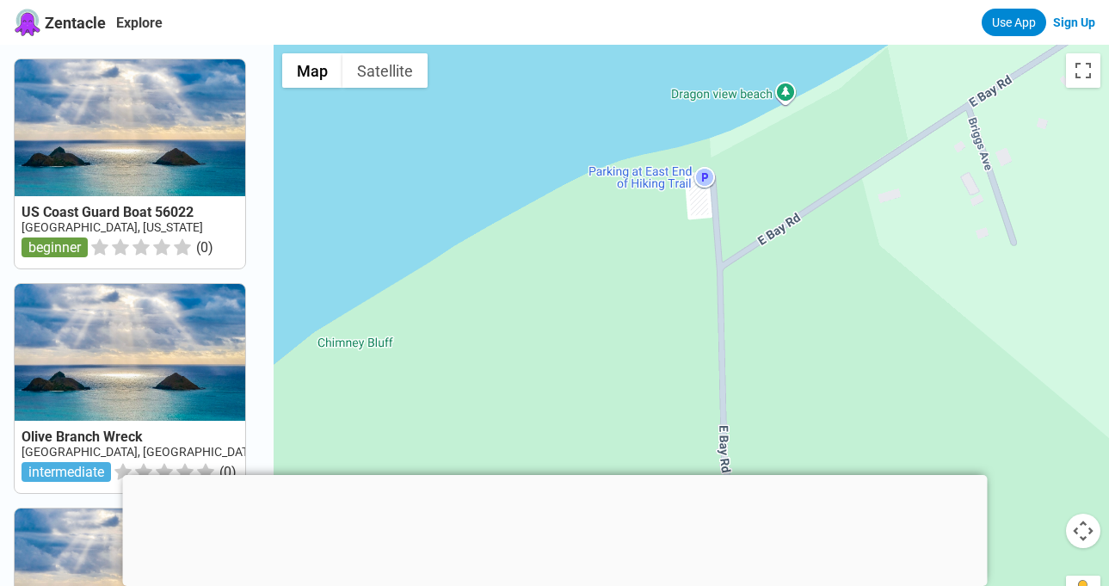
drag, startPoint x: 739, startPoint y: 197, endPoint x: 760, endPoint y: 311, distance: 116.4
click at [760, 311] on div at bounding box center [691, 338] width 835 height 586
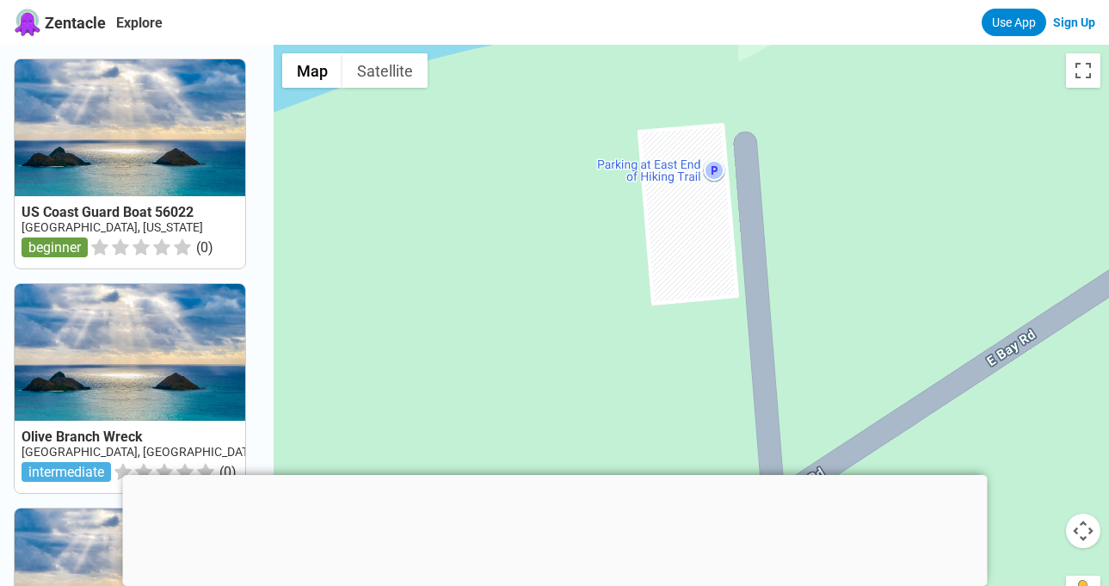
drag, startPoint x: 786, startPoint y: 169, endPoint x: 788, endPoint y: 283, distance: 114.4
click at [788, 283] on div at bounding box center [691, 338] width 835 height 586
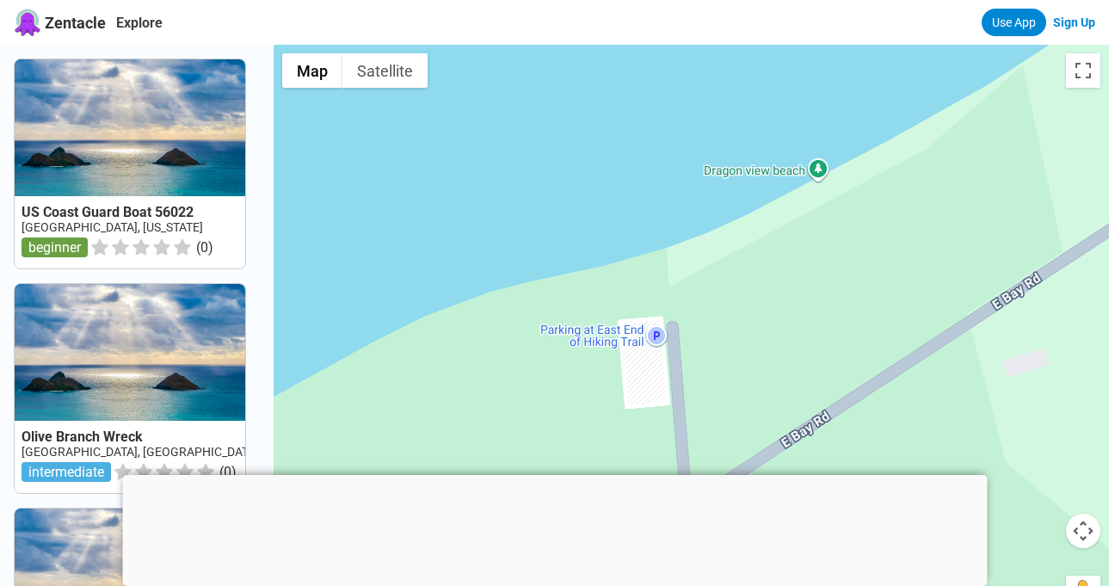
drag, startPoint x: 907, startPoint y: 202, endPoint x: 858, endPoint y: 276, distance: 88.7
click at [849, 300] on div at bounding box center [691, 338] width 835 height 586
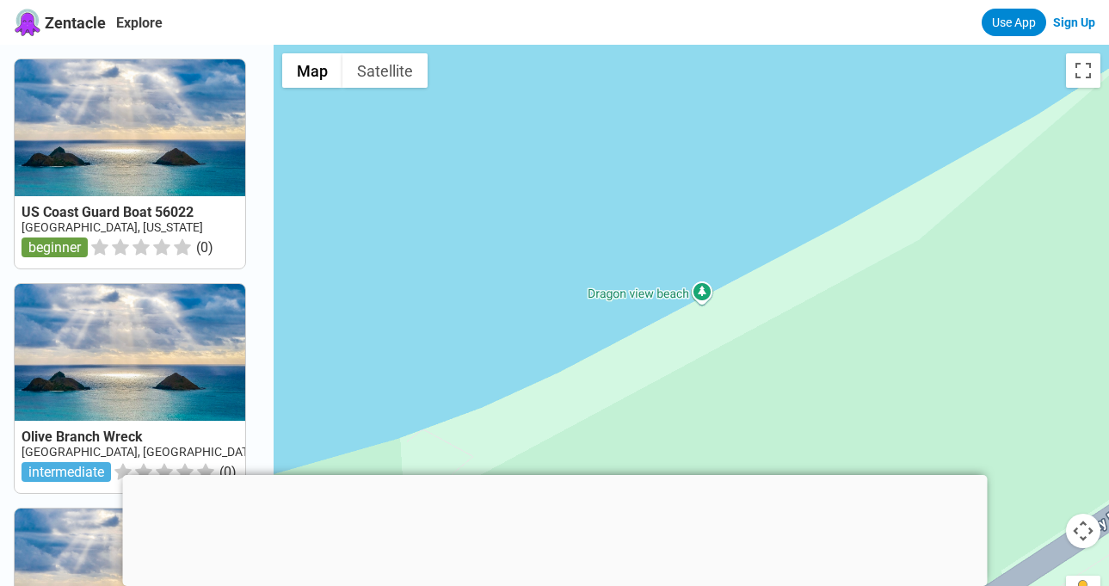
drag, startPoint x: 757, startPoint y: 211, endPoint x: 723, endPoint y: 347, distance: 141.0
click at [723, 347] on div at bounding box center [691, 338] width 835 height 586
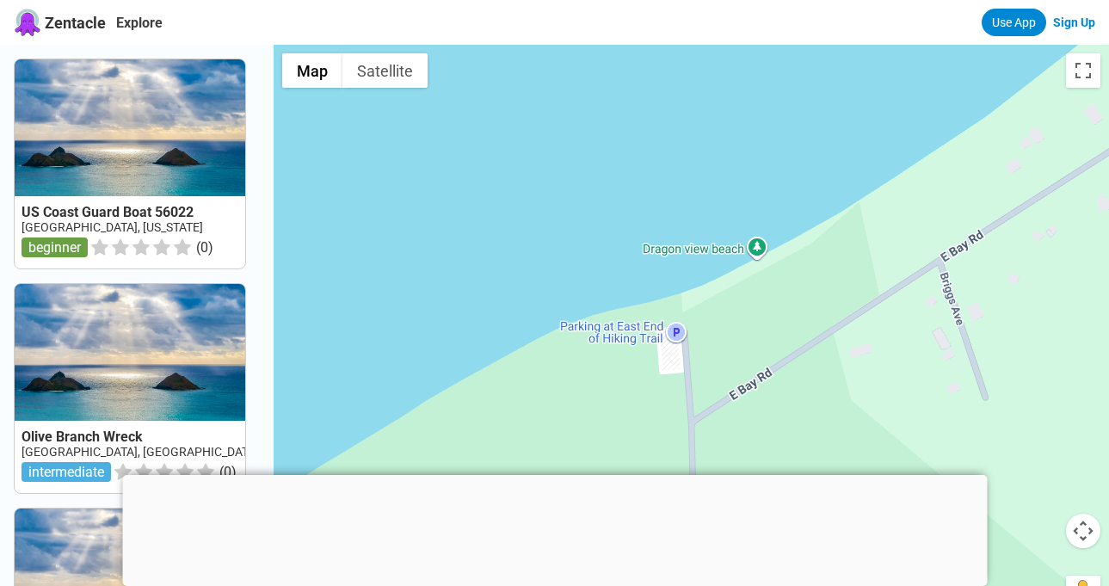
drag, startPoint x: 930, startPoint y: 196, endPoint x: 852, endPoint y: 264, distance: 103.0
click at [852, 264] on div at bounding box center [691, 338] width 835 height 586
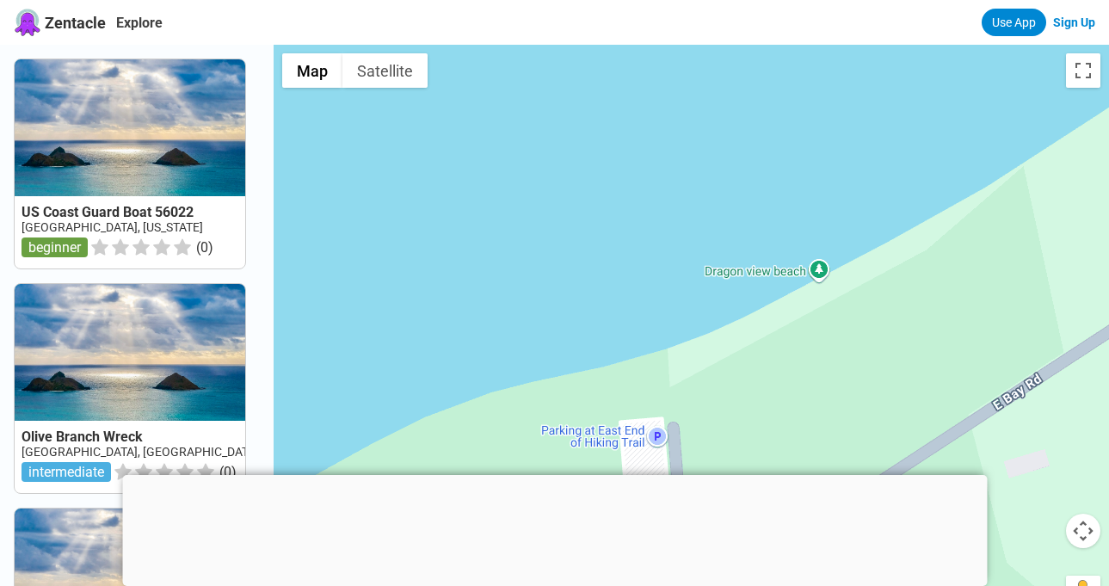
click at [825, 270] on div at bounding box center [691, 338] width 835 height 586
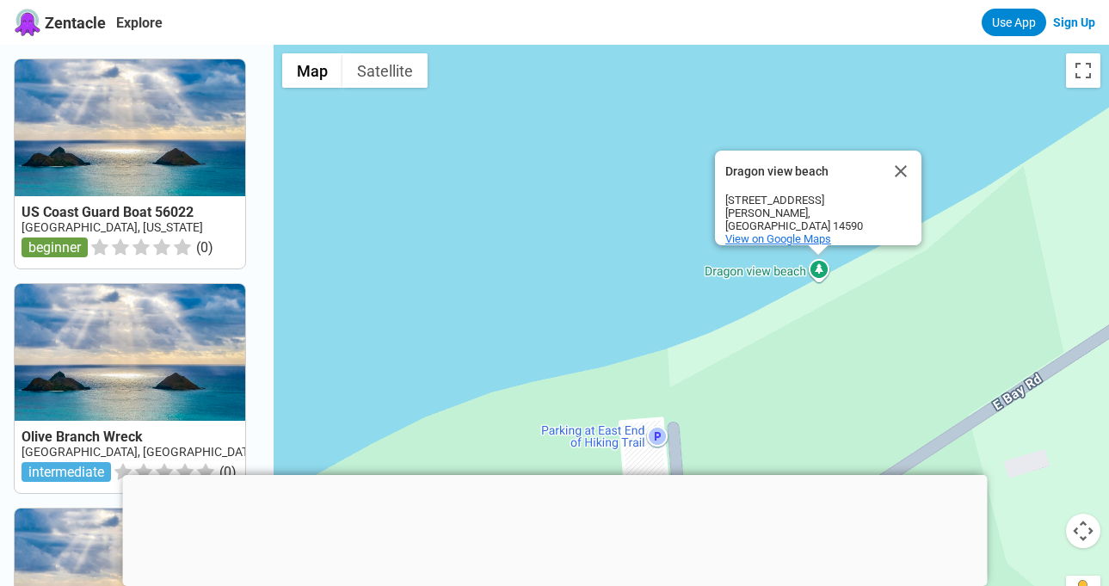
click at [805, 232] on span "View on Google Maps" at bounding box center [778, 238] width 106 height 13
